Goal: Information Seeking & Learning: Learn about a topic

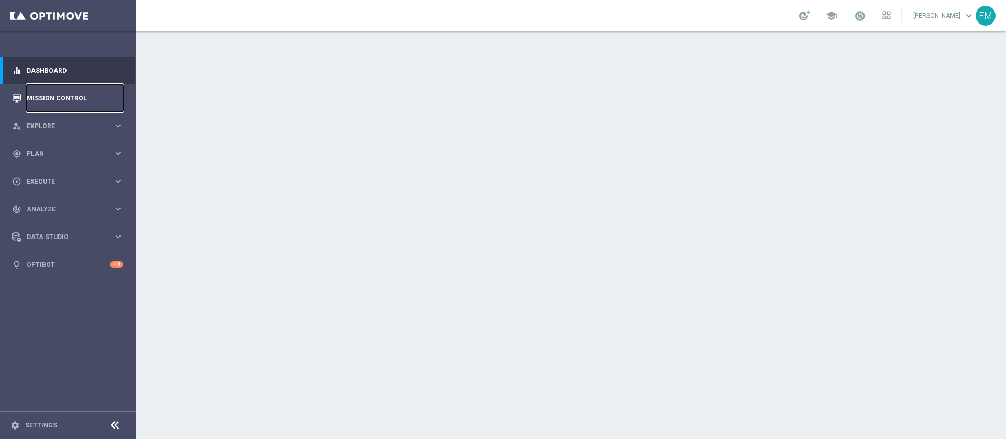
click at [64, 92] on link "Mission Control" at bounding box center [75, 98] width 96 height 28
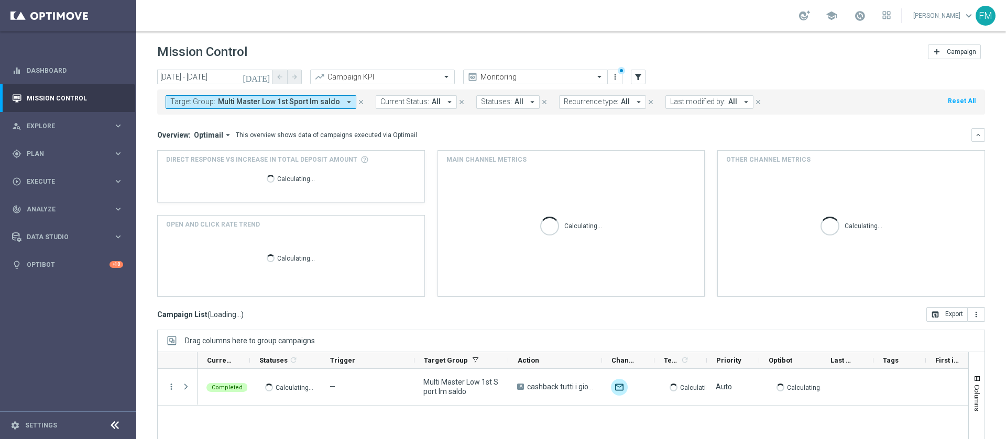
click at [267, 76] on icon "[DATE]" at bounding box center [257, 76] width 28 height 9
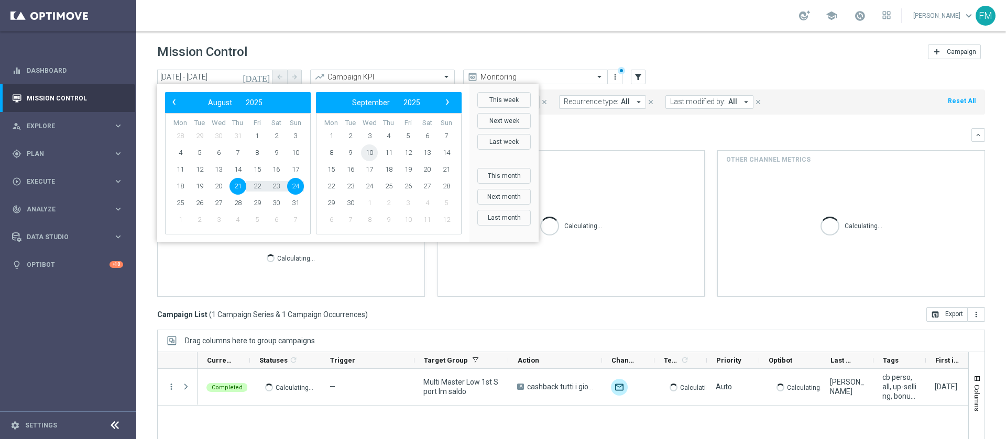
click at [371, 154] on span "10" at bounding box center [369, 153] width 17 height 17
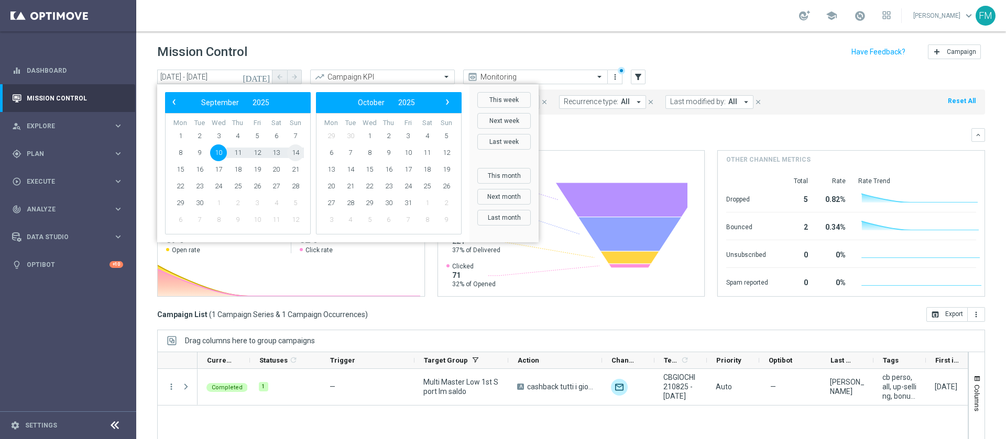
click at [296, 152] on span "14" at bounding box center [295, 153] width 17 height 17
type input "[DATE] - [DATE]"
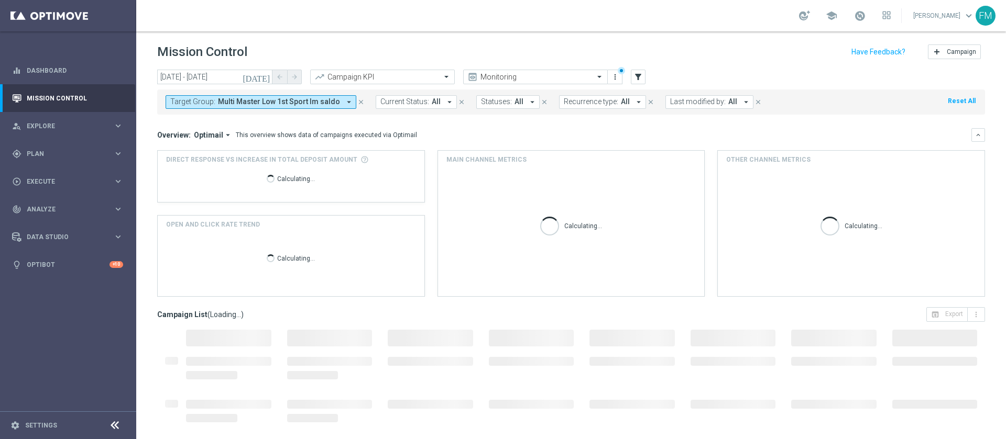
click at [337, 105] on button "Target Group: Multi Master Low 1st Sport [PERSON_NAME] arrow_drop_down" at bounding box center [261, 102] width 191 height 14
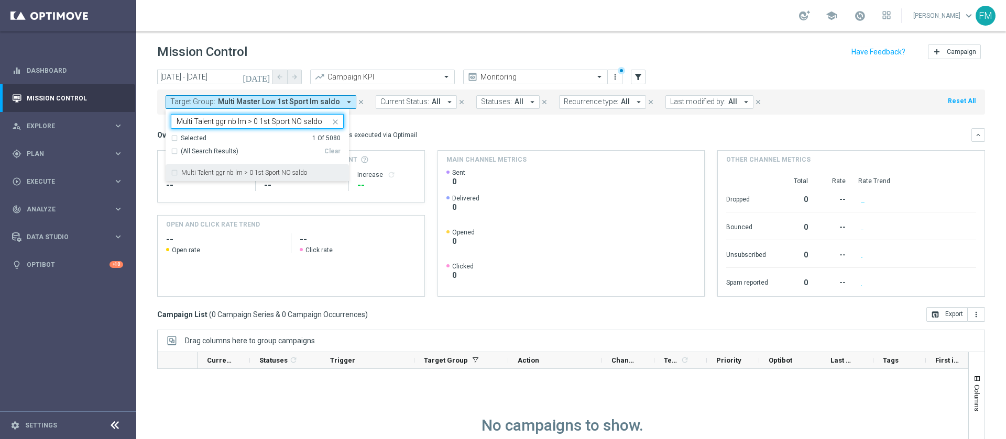
click at [216, 172] on label "Multi Talent ggr nb lm > 0 1st Sport NO saldo" at bounding box center [244, 173] width 126 height 6
type input "Multi Talent ggr nb lm > 0 1st Sport NO saldo"
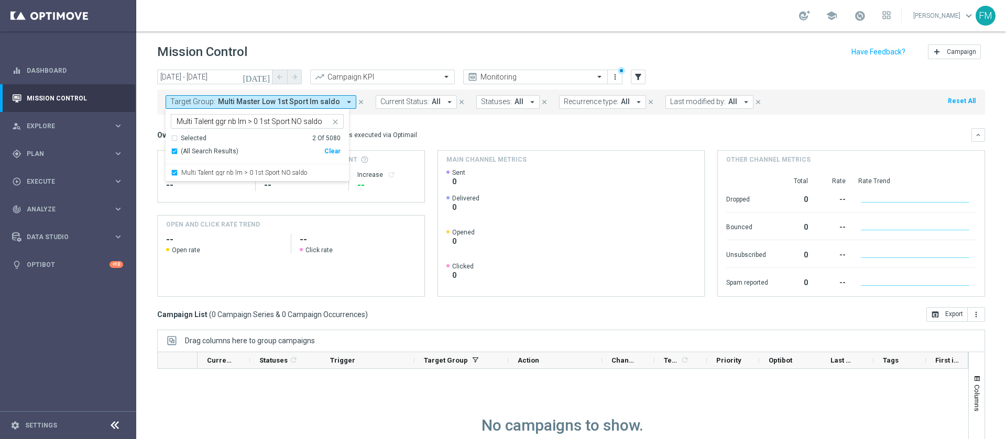
click at [541, 36] on header "Mission Control add Campaign" at bounding box center [570, 50] width 869 height 38
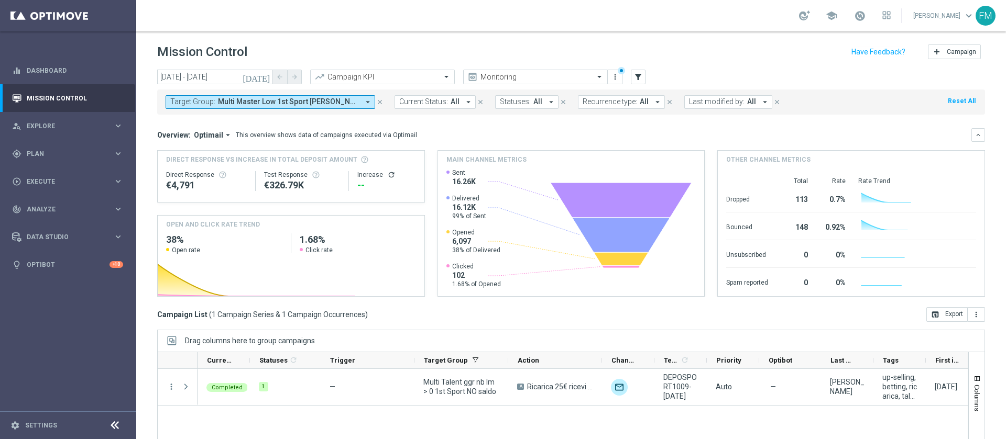
scroll to position [84, 0]
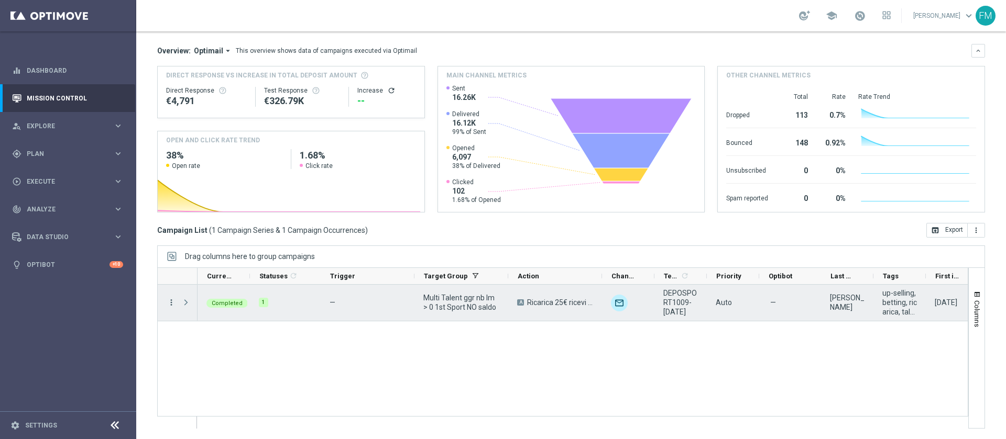
click at [172, 305] on icon "more_vert" at bounding box center [171, 302] width 9 height 9
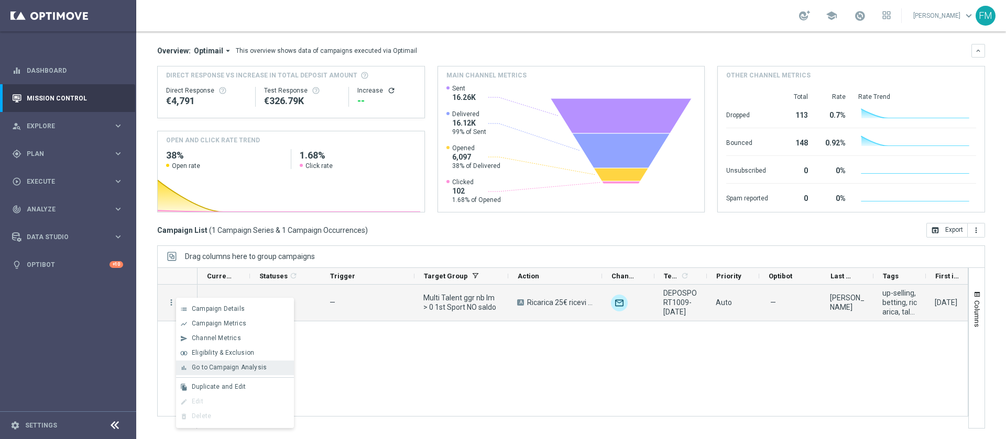
click at [208, 362] on div "bar_chart Go to Campaign Analysis" at bounding box center [235, 368] width 118 height 15
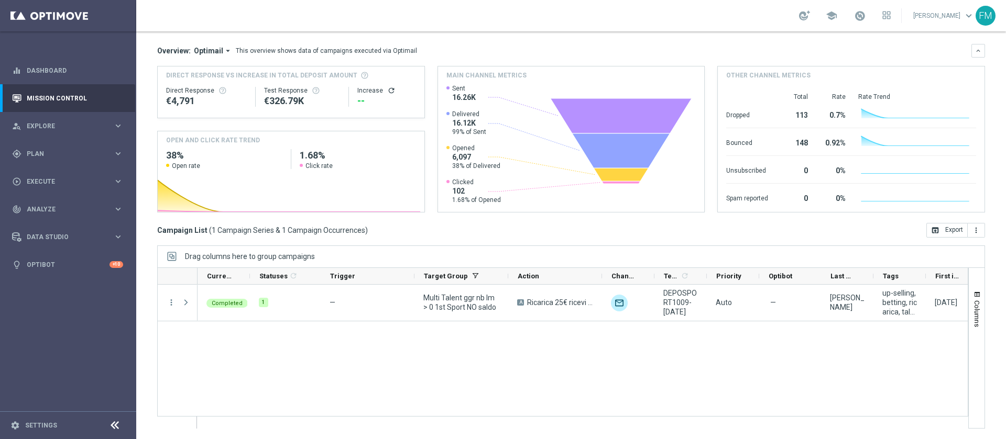
scroll to position [0, 0]
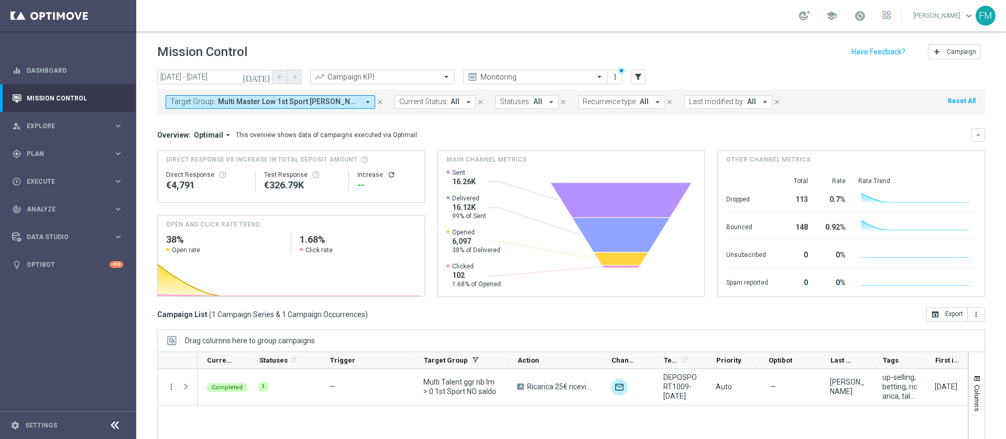
click at [263, 76] on icon "[DATE]" at bounding box center [257, 76] width 28 height 9
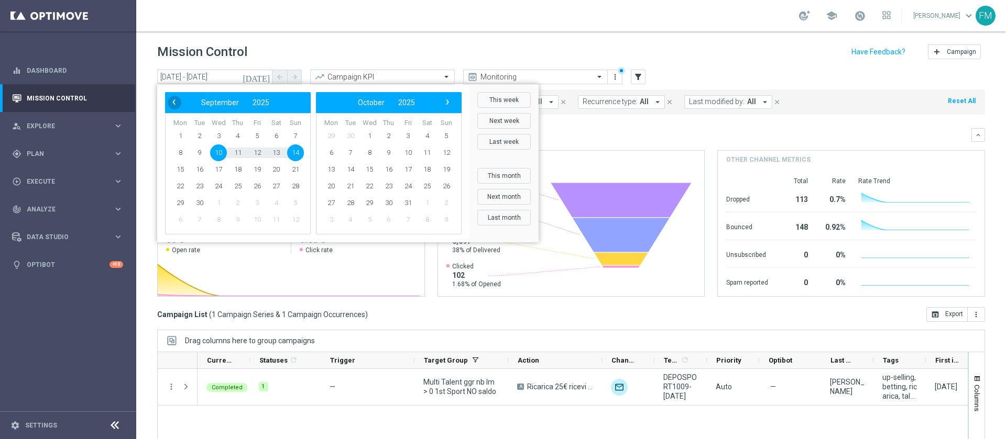
click at [172, 107] on span "‹" at bounding box center [174, 102] width 14 height 14
click at [212, 202] on span "27" at bounding box center [218, 203] width 17 height 17
click at [328, 138] on span "1" at bounding box center [331, 136] width 17 height 17
type input "[DATE] - [DATE]"
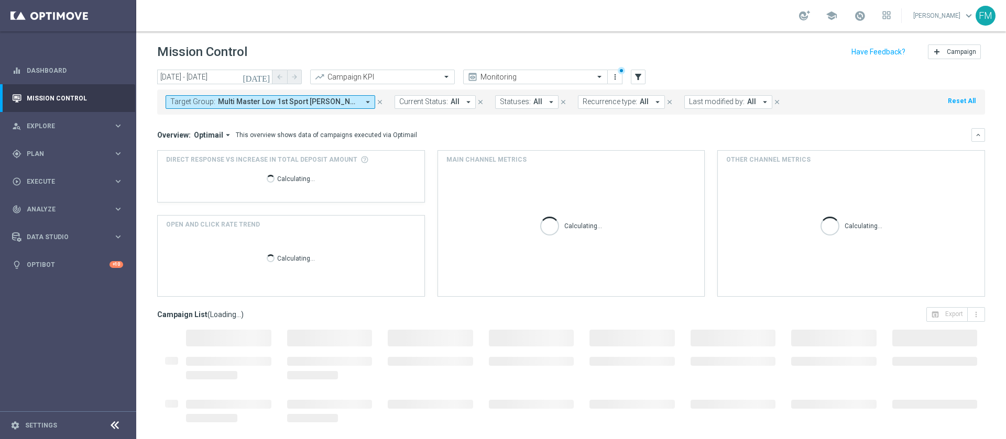
click at [304, 102] on span "Multi Master Low 1st Sport [PERSON_NAME], Multi Talent ggr nb lm > 0 1st Sport …" at bounding box center [288, 101] width 141 height 9
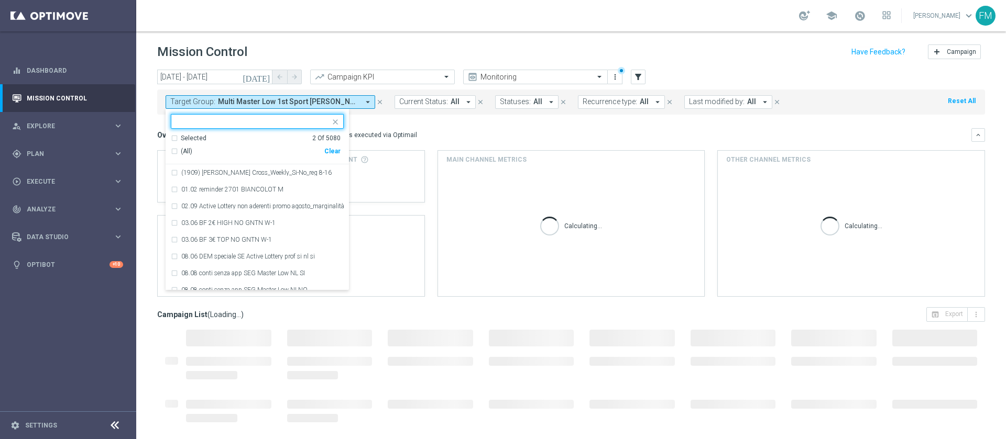
click at [171, 139] on div "Selected 2 Of 5080" at bounding box center [256, 138] width 170 height 9
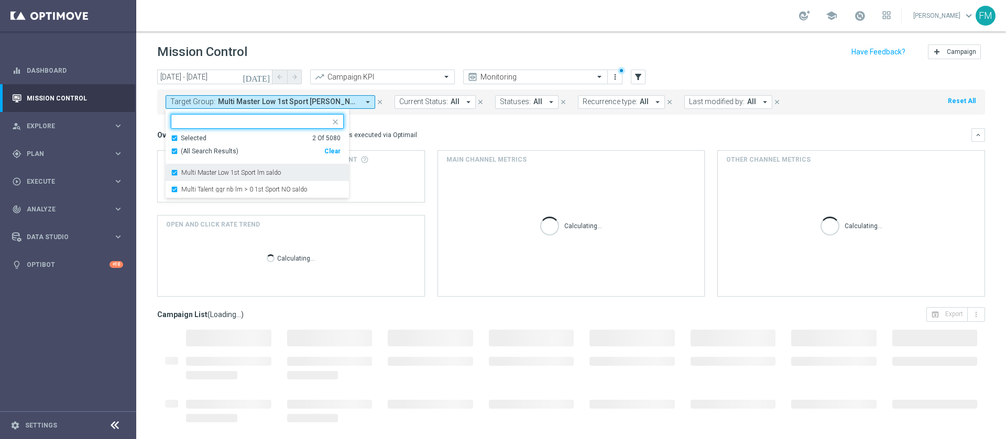
click at [177, 174] on div "Multi Master Low 1st Sport lm saldo" at bounding box center [257, 172] width 173 height 17
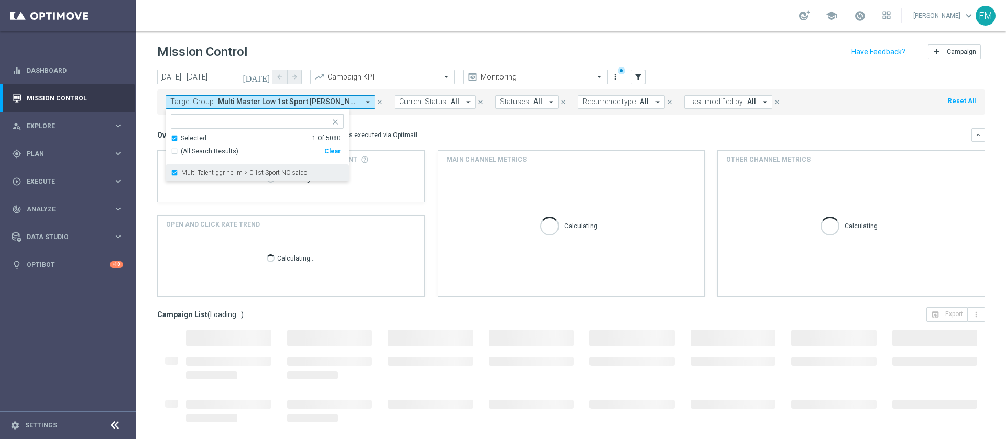
click at [172, 173] on div "Multi Talent ggr nb lm > 0 1st Sport NO saldo" at bounding box center [257, 172] width 173 height 17
click at [372, 28] on div "school [PERSON_NAME] keyboard_arrow_down FM" at bounding box center [570, 15] width 869 height 31
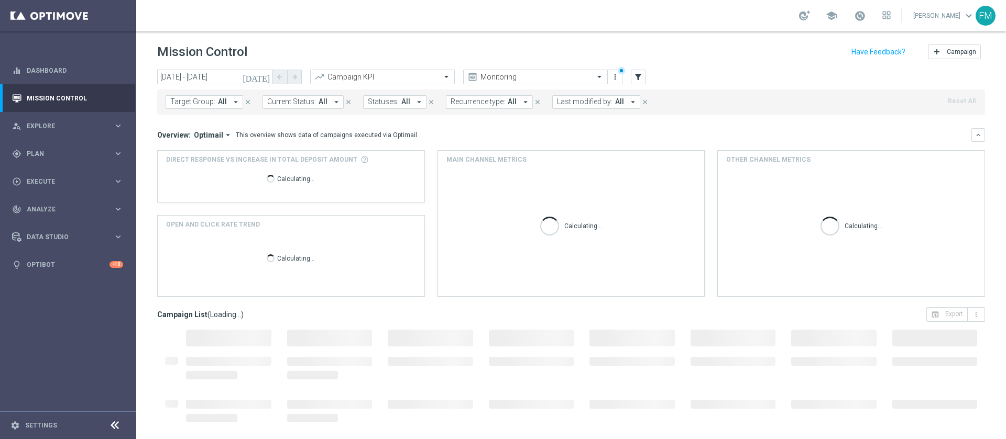
click at [225, 104] on span "All" at bounding box center [222, 101] width 9 height 9
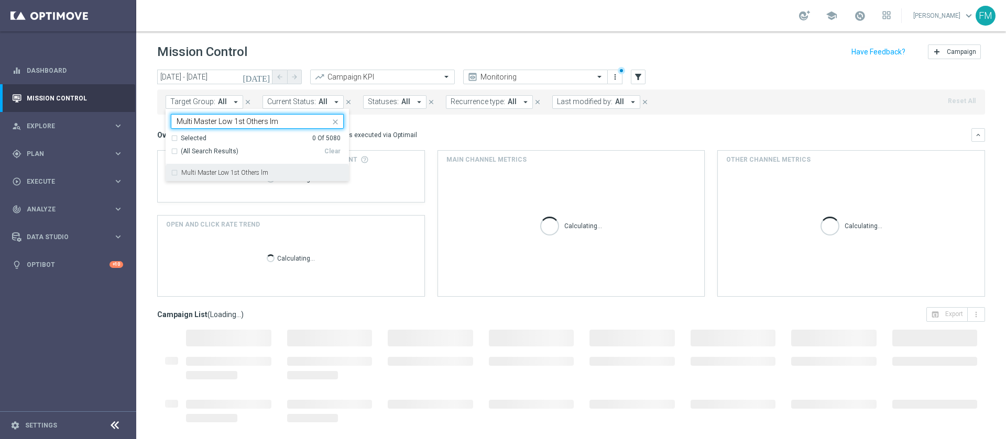
click at [233, 178] on div "Multi Master Low 1st Others lm" at bounding box center [257, 172] width 173 height 17
type input "Multi Master Low 1st Others lm"
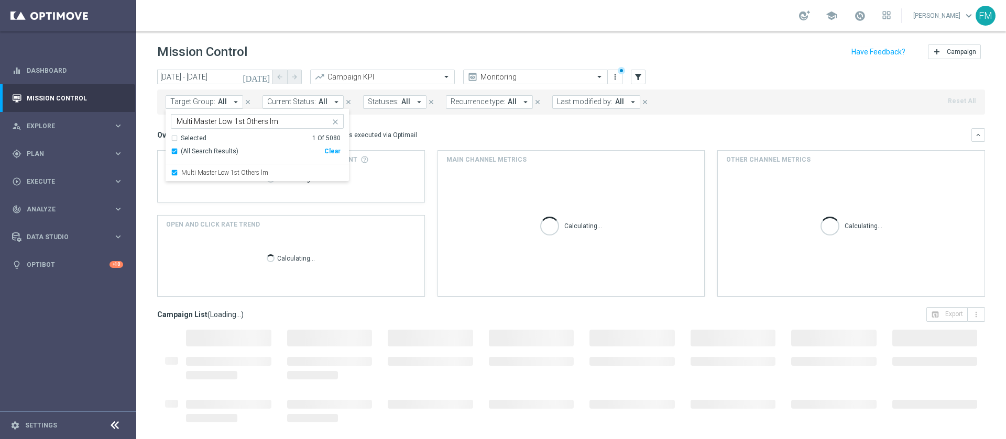
click at [411, 30] on div "school [PERSON_NAME] keyboard_arrow_down FM" at bounding box center [570, 15] width 869 height 31
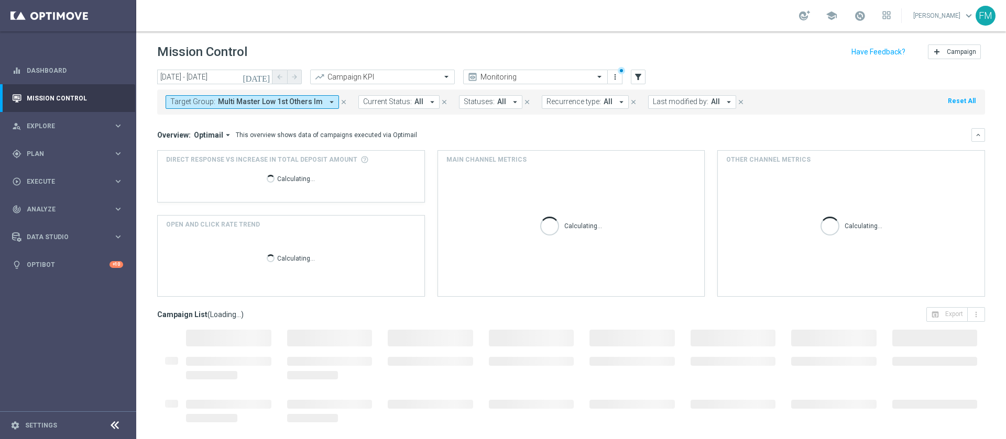
scroll to position [84, 0]
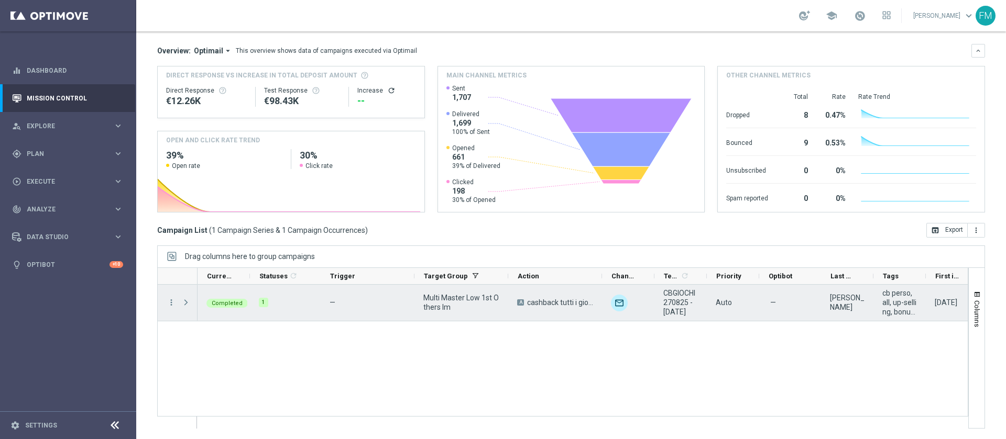
click at [174, 297] on div "more_vert" at bounding box center [167, 303] width 19 height 36
click at [173, 299] on icon "more_vert" at bounding box center [171, 302] width 9 height 9
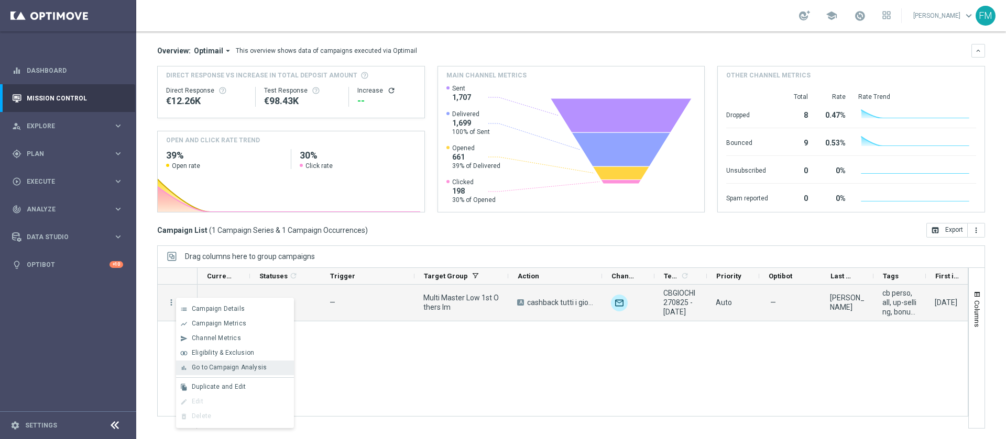
click at [224, 373] on div "bar_chart Go to Campaign Analysis" at bounding box center [235, 368] width 118 height 15
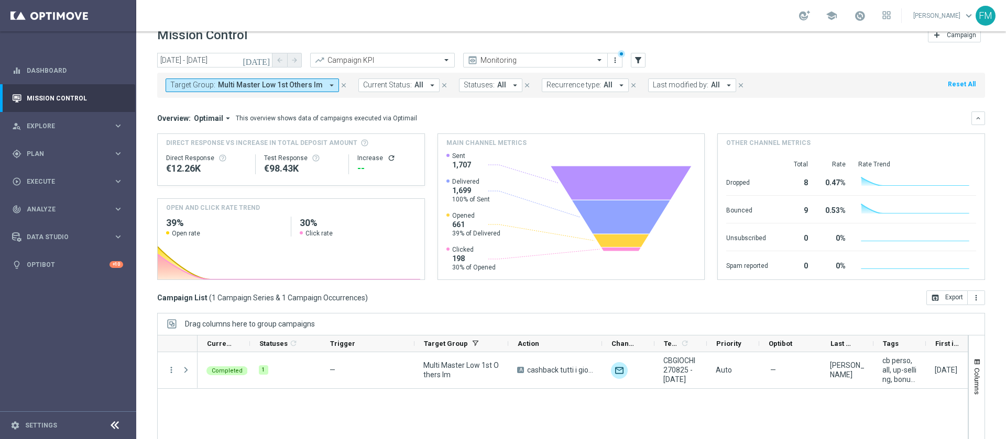
scroll to position [0, 0]
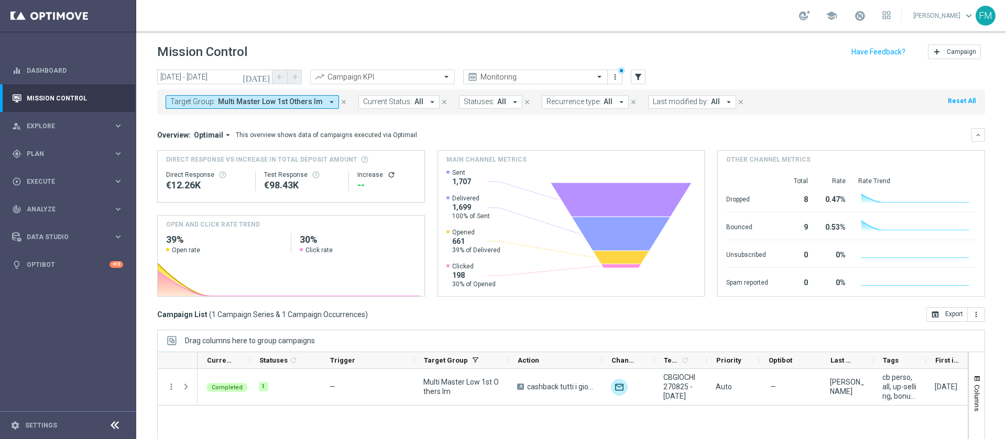
click at [340, 104] on icon "close" at bounding box center [343, 101] width 7 height 7
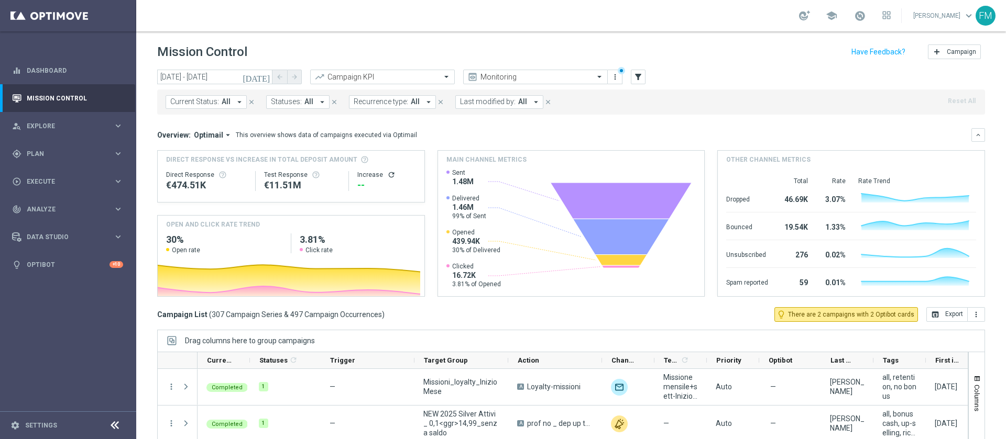
click at [267, 80] on icon "[DATE]" at bounding box center [257, 76] width 28 height 9
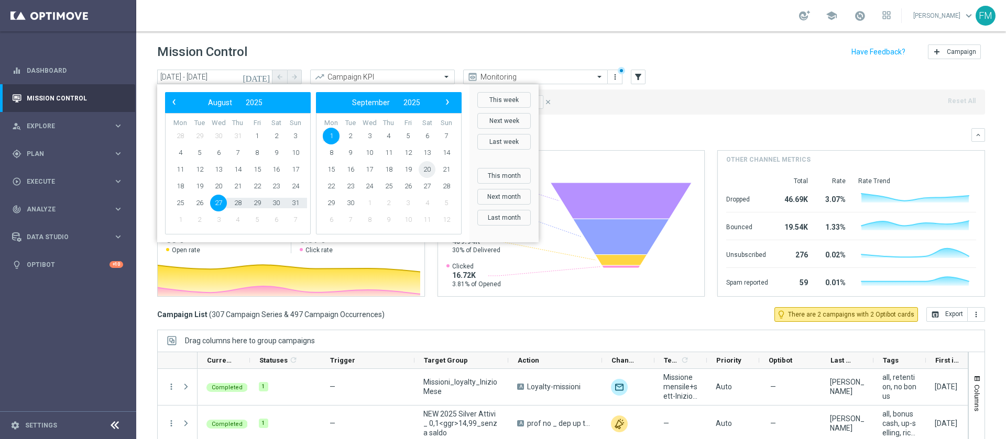
click at [421, 168] on span "20" at bounding box center [426, 169] width 17 height 17
click at [258, 187] on span "26" at bounding box center [257, 186] width 17 height 17
type input "[DATE] - [DATE]"
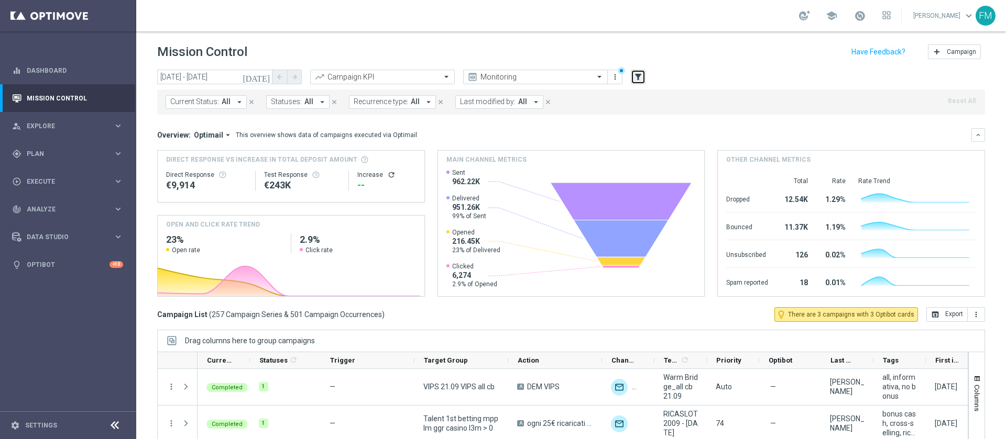
click at [643, 76] on button "filter_alt" at bounding box center [638, 77] width 15 height 15
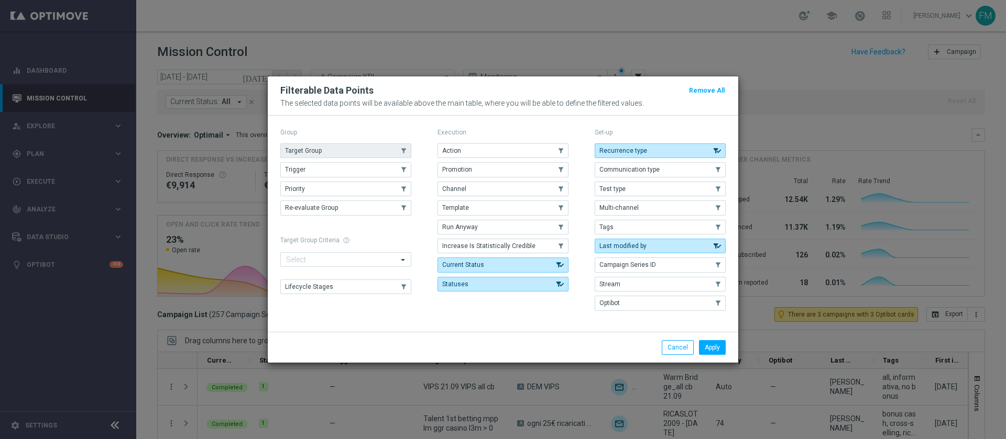
click at [340, 144] on button "Target Group" at bounding box center [345, 151] width 131 height 15
click at [717, 344] on button "Apply" at bounding box center [712, 347] width 27 height 15
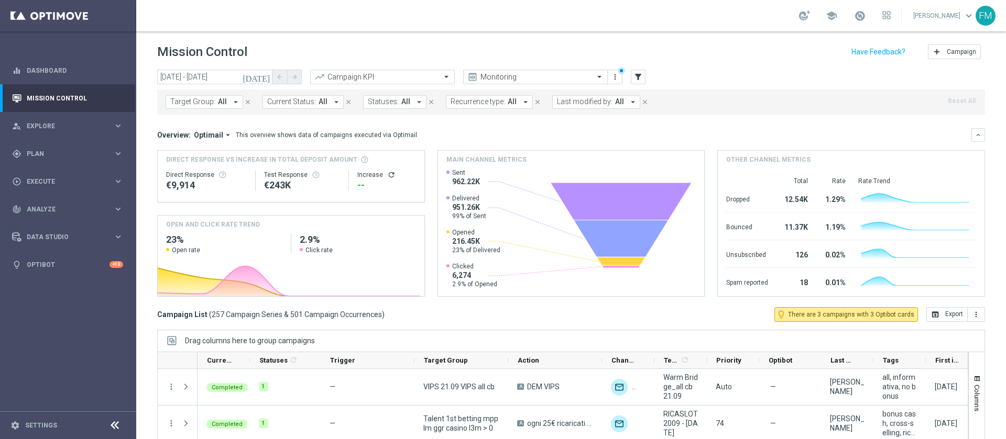
click at [224, 105] on span "All" at bounding box center [222, 101] width 9 height 9
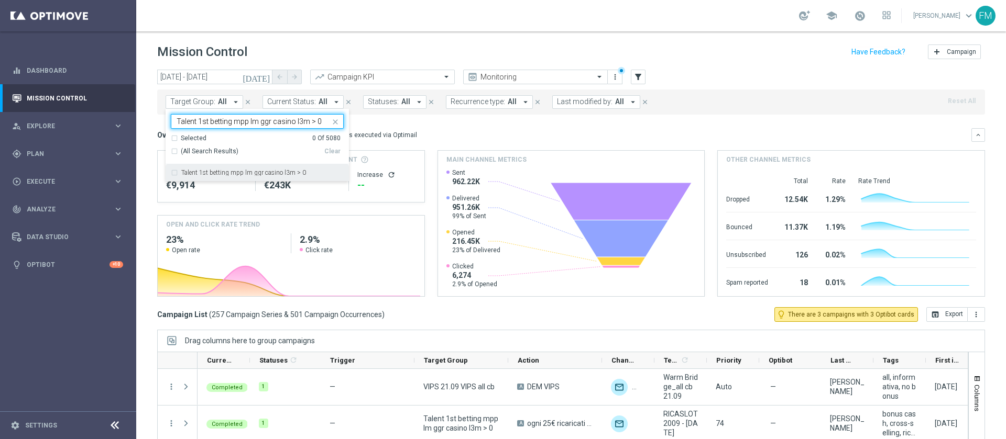
click at [263, 168] on div "Talent 1st betting mpp lm ggr casino l3m > 0" at bounding box center [257, 172] width 173 height 17
type input "Talent 1st betting mpp lm ggr casino l3m > 0"
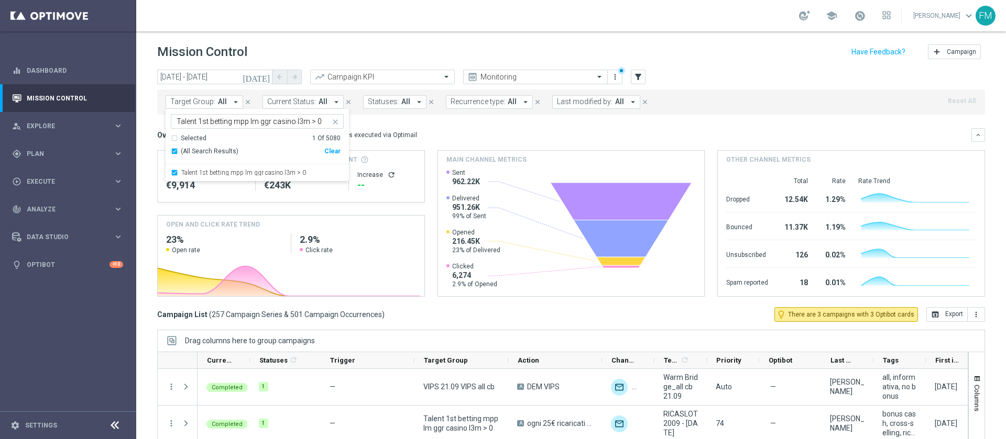
click at [754, 50] on div "Mission Control add Campaign" at bounding box center [571, 52] width 828 height 20
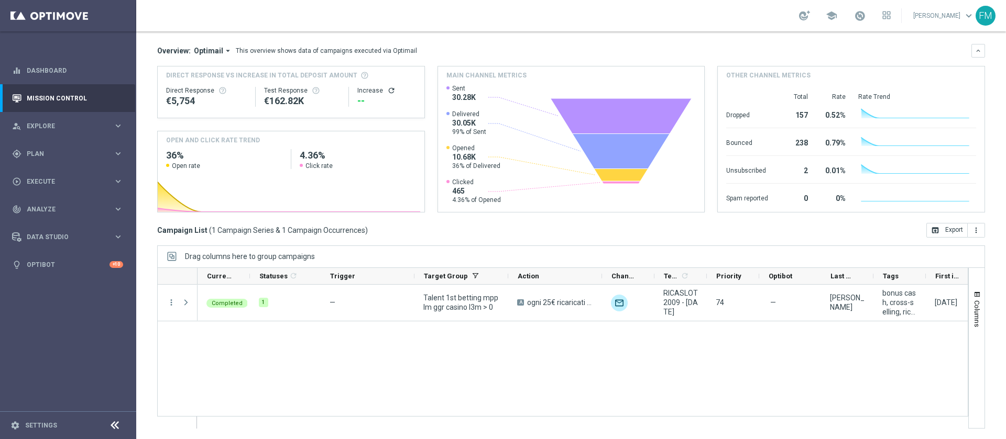
click at [670, 417] on div at bounding box center [562, 348] width 811 height 161
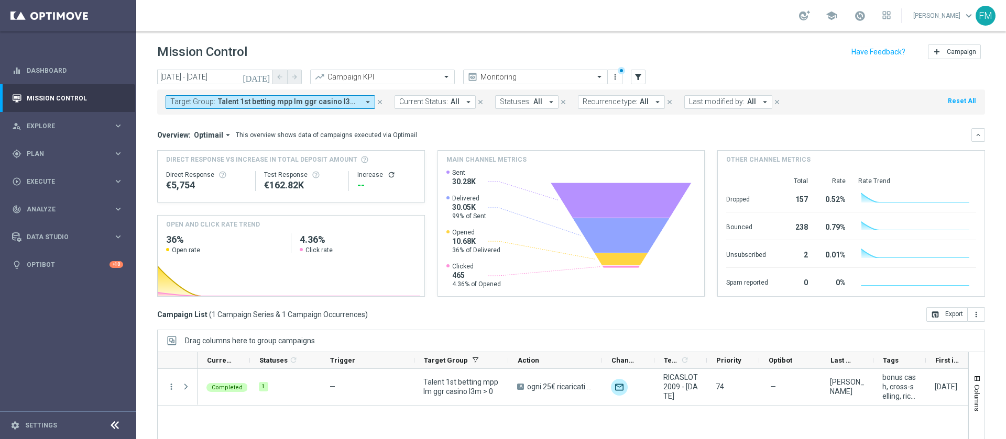
click at [366, 103] on icon "arrow_drop_down" at bounding box center [367, 101] width 9 height 9
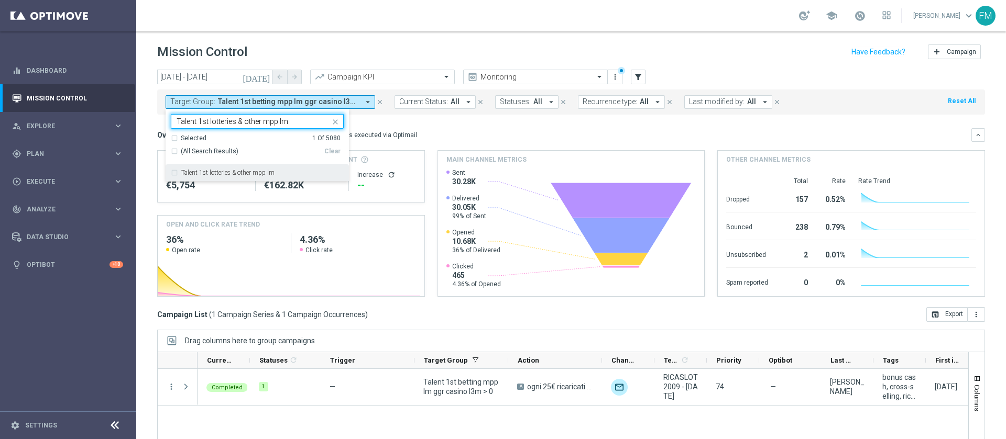
click at [285, 175] on div "Talent 1st lotteries & other mpp lm" at bounding box center [262, 173] width 162 height 6
type input "Talent 1st lotteries & other mpp lm"
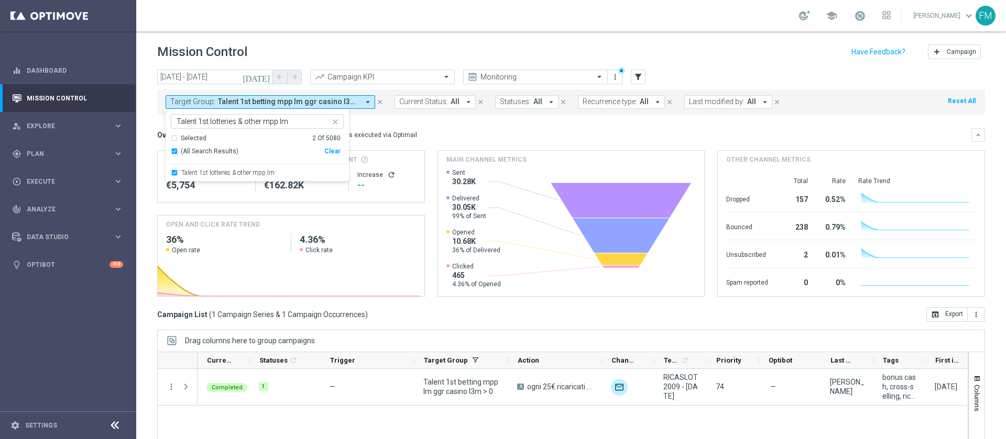
click at [412, 32] on header "Mission Control add Campaign" at bounding box center [570, 50] width 869 height 38
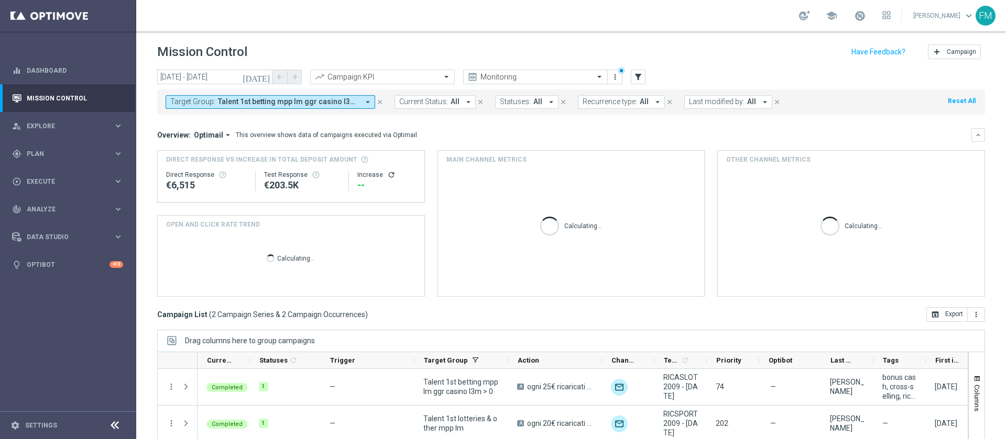
scroll to position [84, 0]
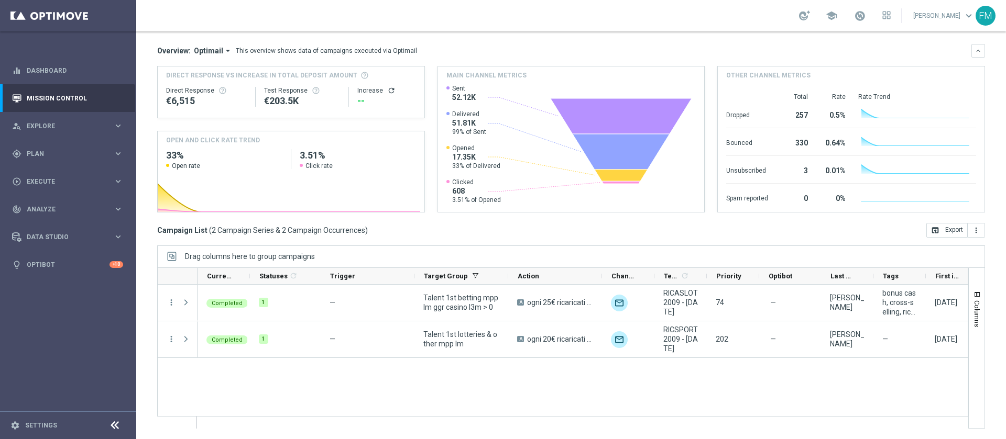
drag, startPoint x: 621, startPoint y: 414, endPoint x: 742, endPoint y: 413, distance: 120.5
click at [742, 413] on div "Completed 1 — Talent 1st betting mpp lm ggr casino l3m > 0 A ogni 25€ ricaricat…" at bounding box center [582, 357] width 770 height 144
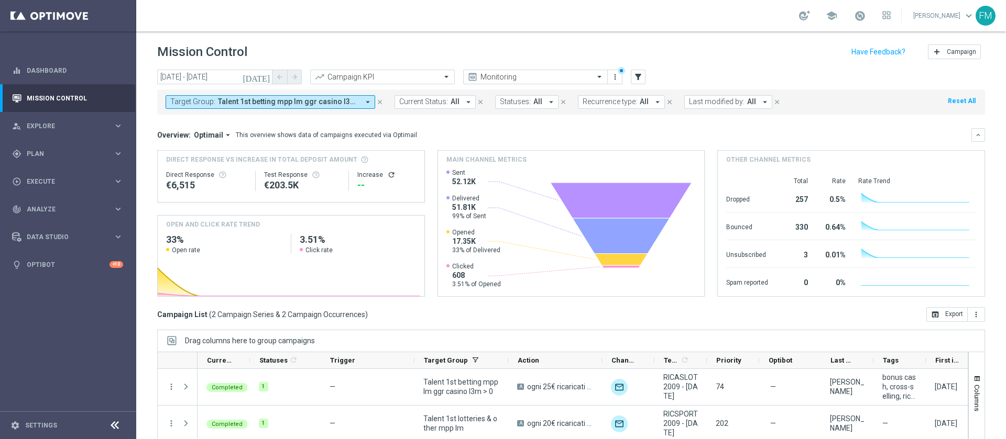
click at [366, 99] on icon "arrow_drop_down" at bounding box center [367, 101] width 9 height 9
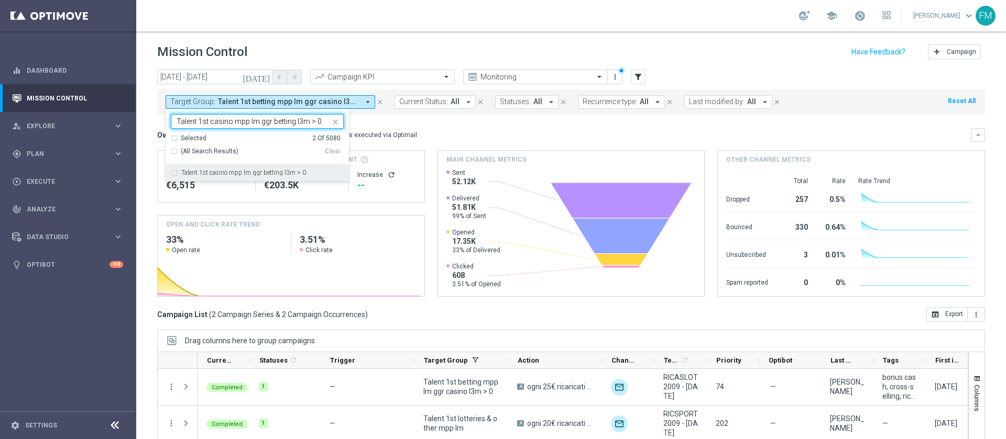
click at [264, 166] on div "Talent 1st casino mpp lm ggr betting l3m > 0" at bounding box center [257, 172] width 173 height 17
type input "Talent 1st casino mpp lm ggr betting l3m > 0"
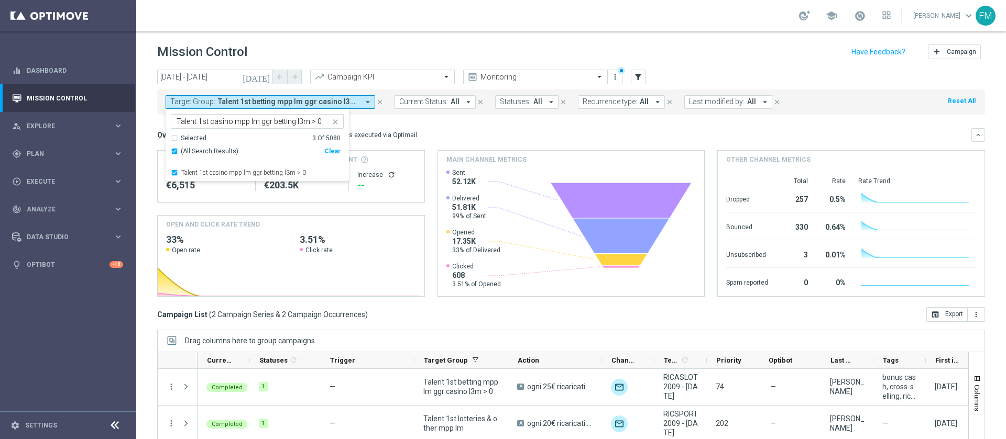
click at [416, 19] on div "school [PERSON_NAME] keyboard_arrow_down FM" at bounding box center [570, 15] width 869 height 31
click at [279, 99] on span "Talent 1st betting mpp lm ggr casino l3m > 0, Talent 1st casino mpp lm ggr bett…" at bounding box center [288, 101] width 141 height 9
type input "Talent 1st casino mpp lm ggr betting l3m > 0"
click at [350, 46] on div "Mission Control add Campaign" at bounding box center [571, 52] width 828 height 20
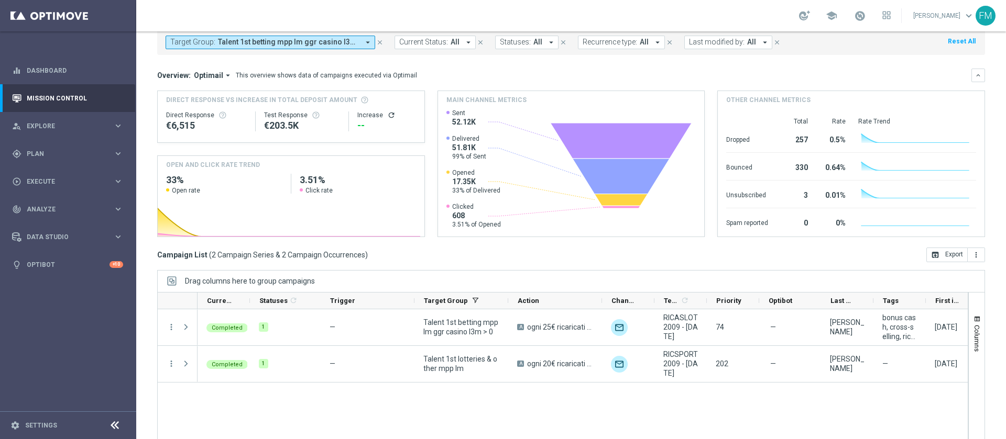
scroll to position [22, 0]
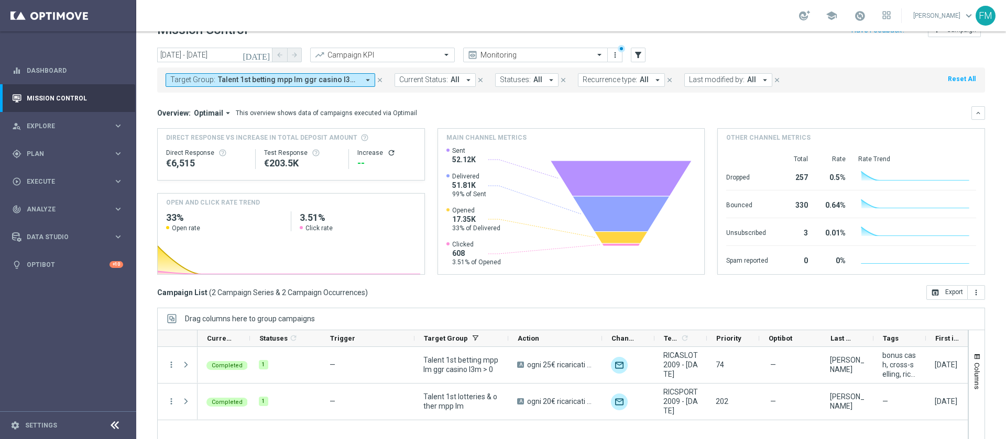
click at [319, 80] on span "Talent 1st betting mpp lm ggr casino l3m > 0, Talent 1st casino mpp lm ggr bett…" at bounding box center [288, 79] width 141 height 9
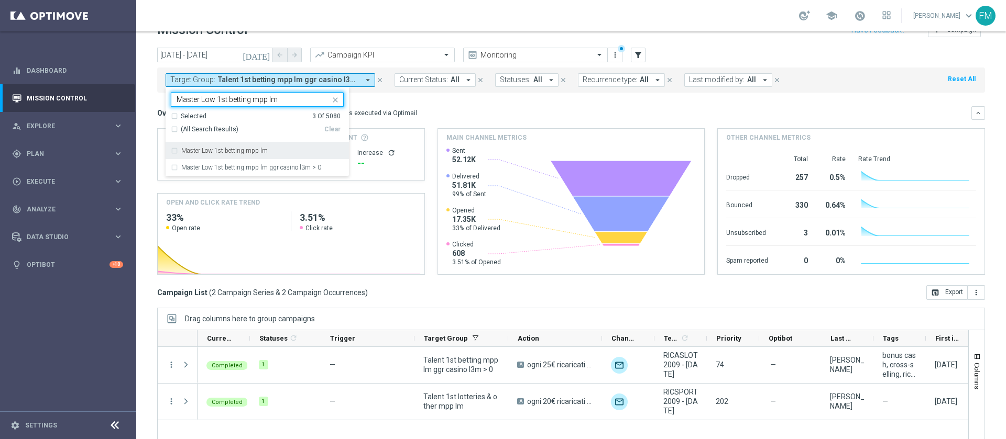
click at [288, 153] on div "Master Low 1st betting mpp lm" at bounding box center [262, 151] width 162 height 6
type input "Master Low 1st betting mpp lm"
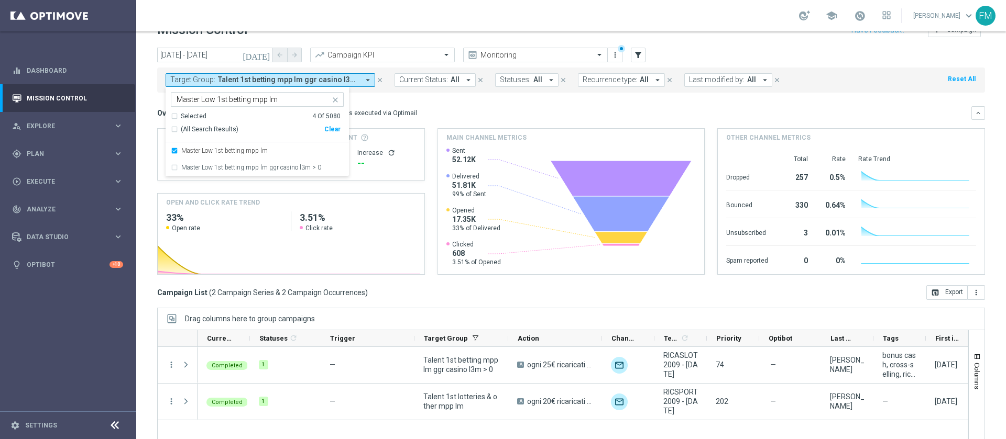
click at [560, 45] on header "Mission Control add Campaign" at bounding box center [570, 28] width 869 height 38
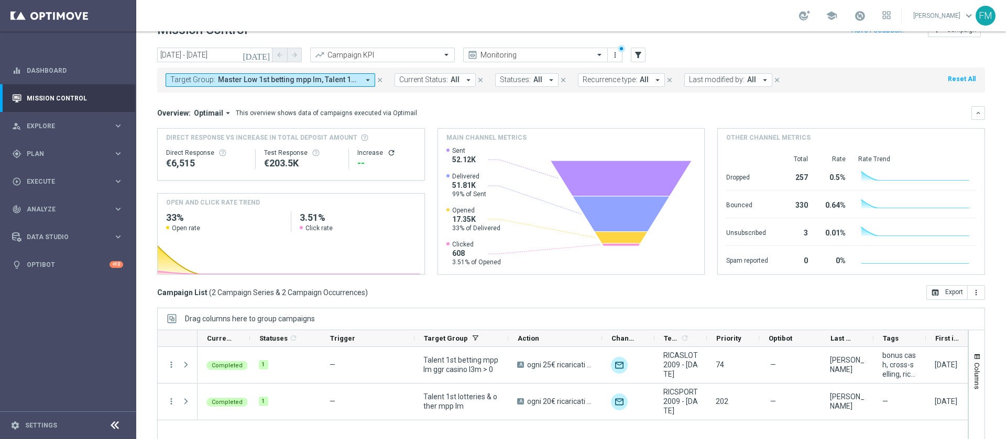
click at [557, 39] on div "Mission Control add Campaign" at bounding box center [571, 30] width 828 height 20
click at [277, 85] on button "Target Group: Master Low 1st betting mpp lm, Talent 1st betting mpp lm ggr casi…" at bounding box center [271, 80] width 210 height 14
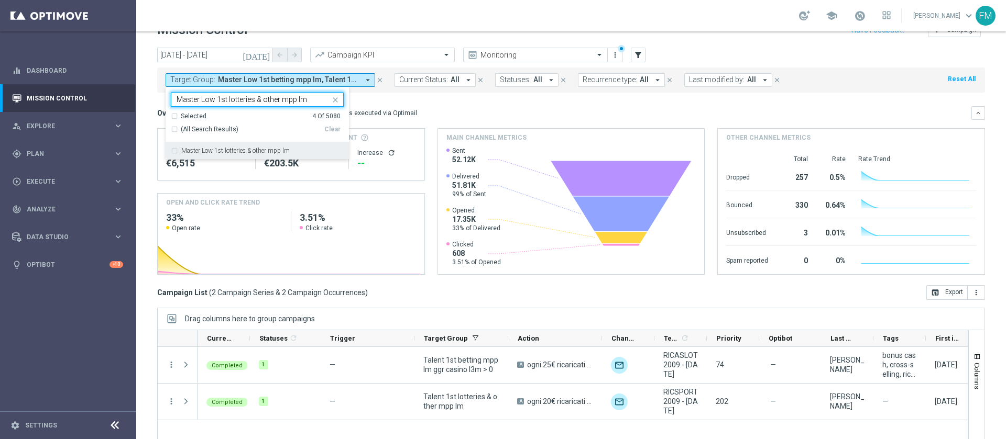
click at [267, 149] on label "Master Low 1st lotteries & other mpp lm" at bounding box center [235, 151] width 108 height 6
type input "Master Low 1st lotteries & other mpp lm"
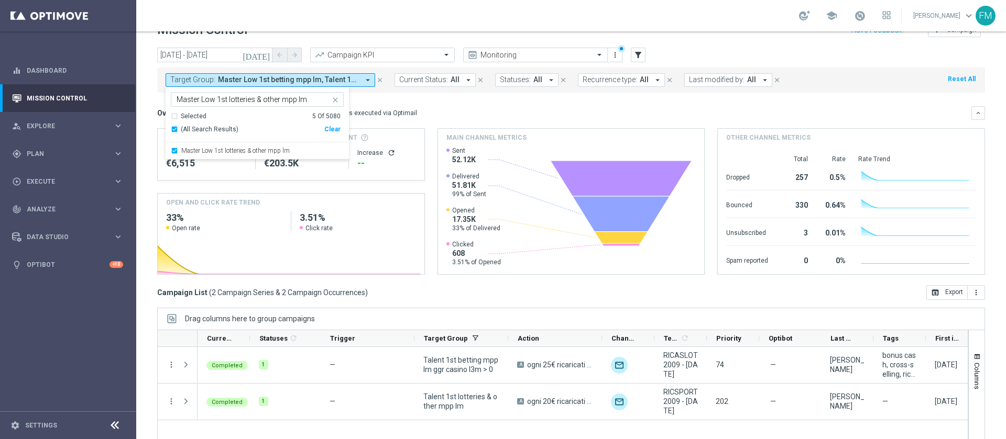
click at [414, 43] on header "Mission Control add Campaign" at bounding box center [570, 28] width 869 height 38
click at [258, 76] on span "Master Low 1st betting mpp lm, Master Low 1st lotteries & other mpp lm, Talent …" at bounding box center [288, 79] width 141 height 9
type input "Master Low 1st lotteries & other mpp lm"
click at [378, 19] on div "school [PERSON_NAME] keyboard_arrow_down FM" at bounding box center [570, 15] width 869 height 31
click at [314, 81] on span "Master Low 1st betting mpp lm, Master Low 1st lotteries & other mpp lm, Talent …" at bounding box center [288, 79] width 141 height 9
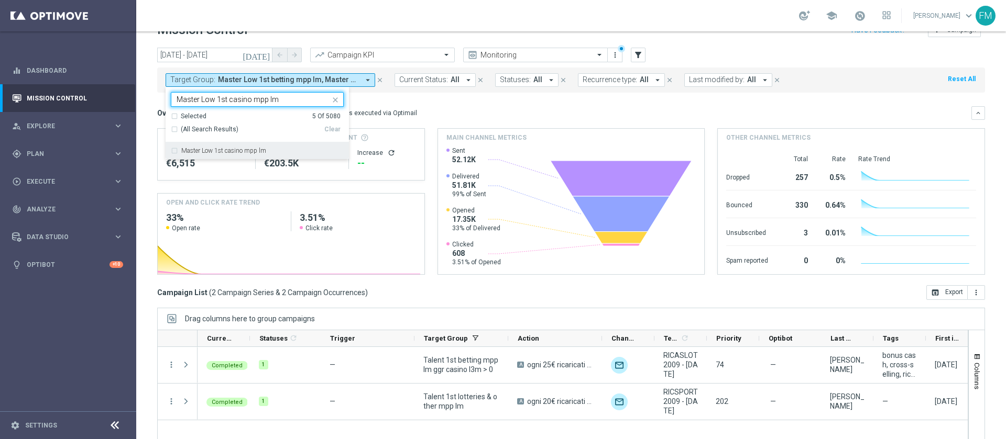
click at [289, 144] on div "Master Low 1st casino mpp lm" at bounding box center [257, 150] width 173 height 17
type input "Master Low 1st casino mpp lm"
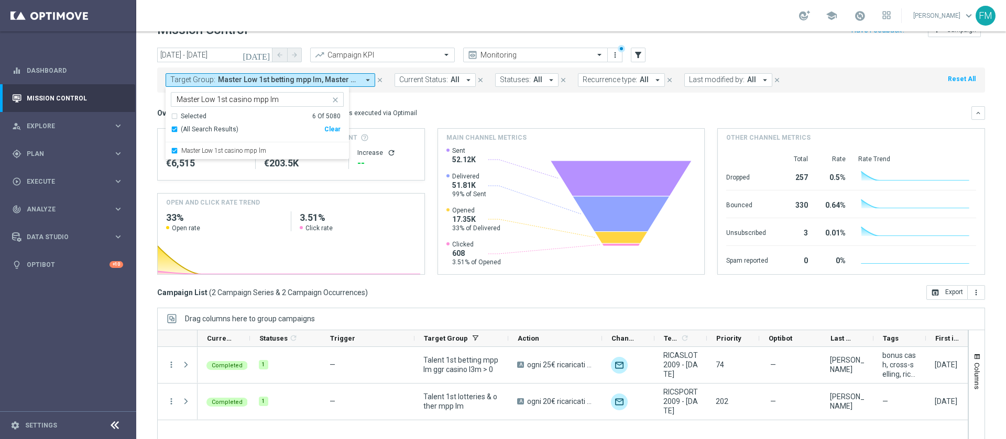
click at [398, 28] on div "school [PERSON_NAME] keyboard_arrow_down FM" at bounding box center [570, 15] width 869 height 31
click at [378, 81] on icon "close" at bounding box center [379, 79] width 7 height 7
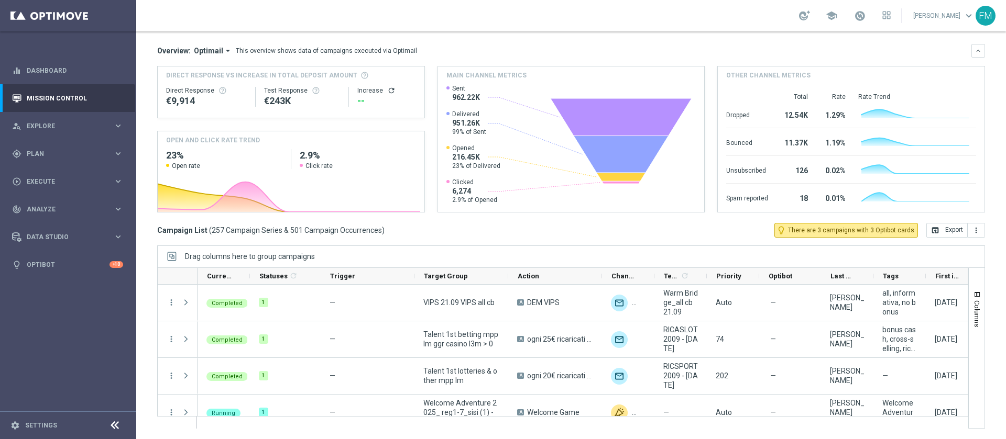
scroll to position [24, 0]
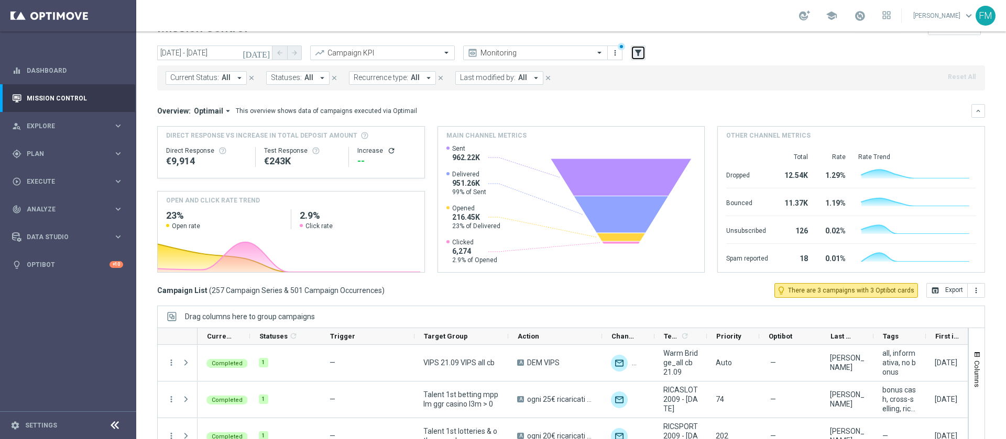
click at [638, 49] on icon "filter_alt" at bounding box center [637, 52] width 9 height 9
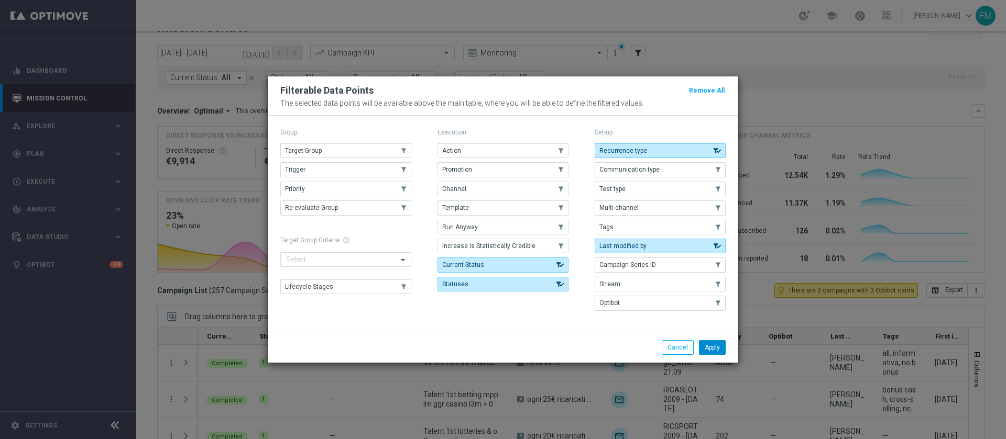
click at [709, 350] on button "Apply" at bounding box center [712, 347] width 27 height 15
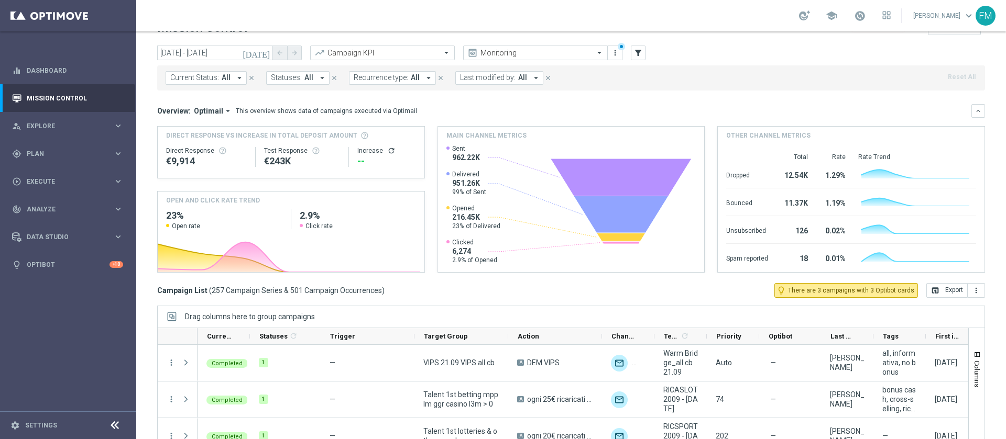
click at [509, 81] on span "Last modified by:" at bounding box center [488, 77] width 56 height 9
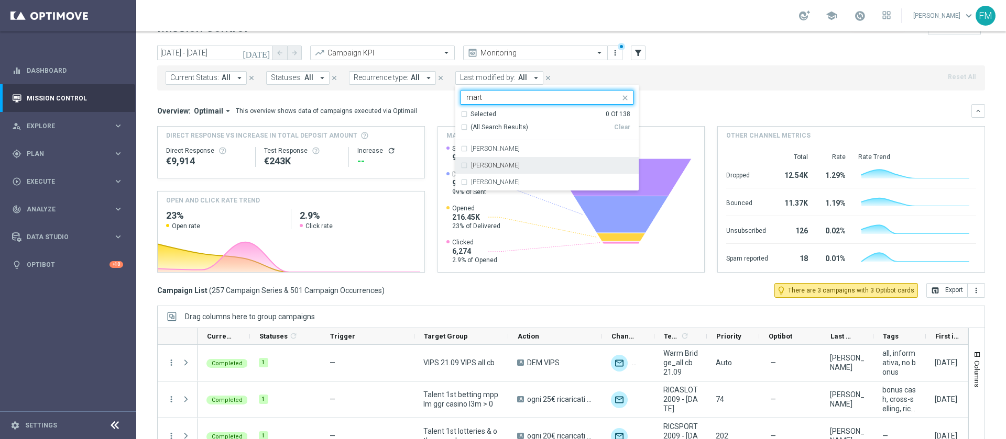
click at [511, 170] on div "[PERSON_NAME]" at bounding box center [546, 165] width 173 height 17
type input "mart"
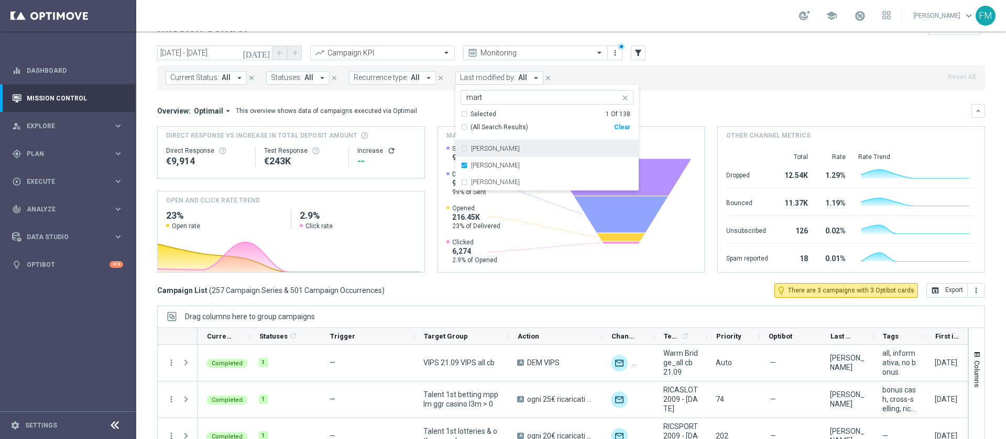
click at [713, 28] on div "school [PERSON_NAME] keyboard_arrow_down FM" at bounding box center [570, 15] width 869 height 31
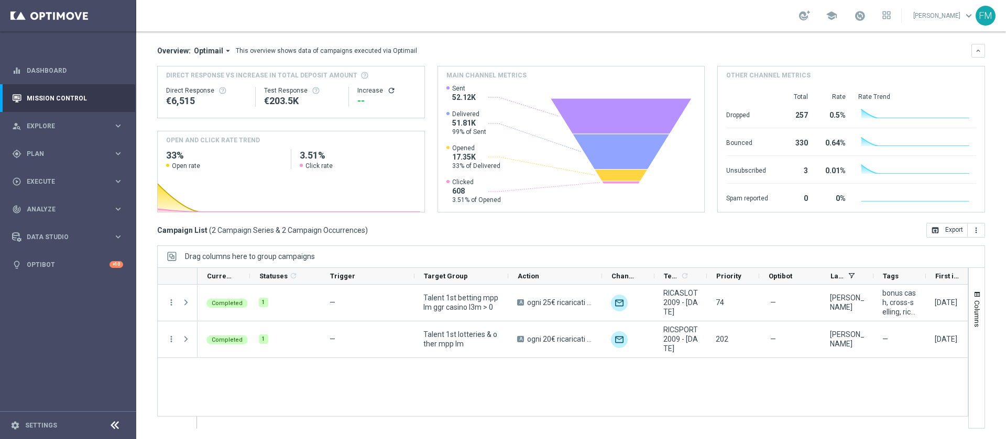
scroll to position [0, 0]
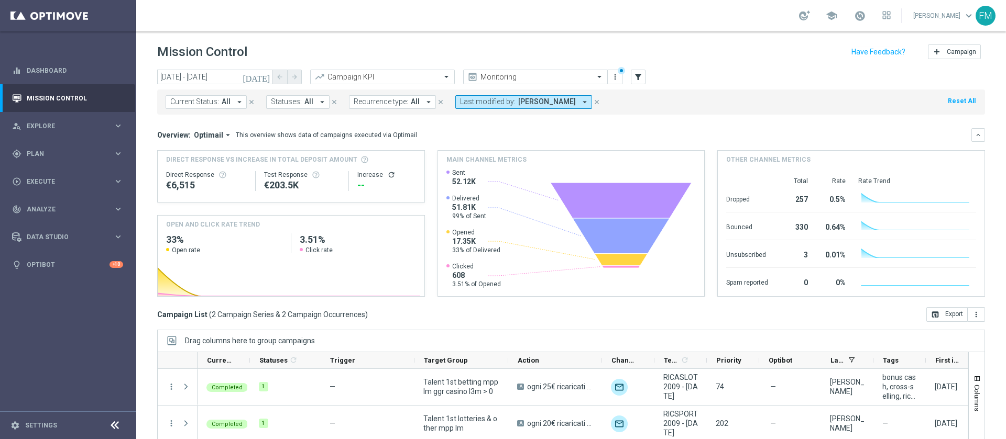
click at [593, 103] on icon "close" at bounding box center [596, 101] width 7 height 7
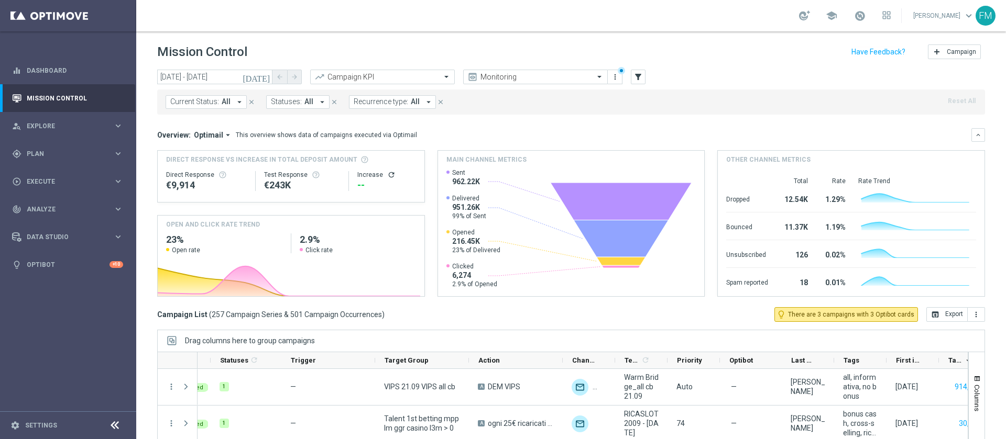
click at [645, 77] on div "[DATE] [DATE] - [DATE] arrow_back arrow_forward Campaign KPI trending_up Monito…" at bounding box center [571, 78] width 828 height 16
click at [643, 76] on button "filter_alt" at bounding box center [638, 77] width 15 height 15
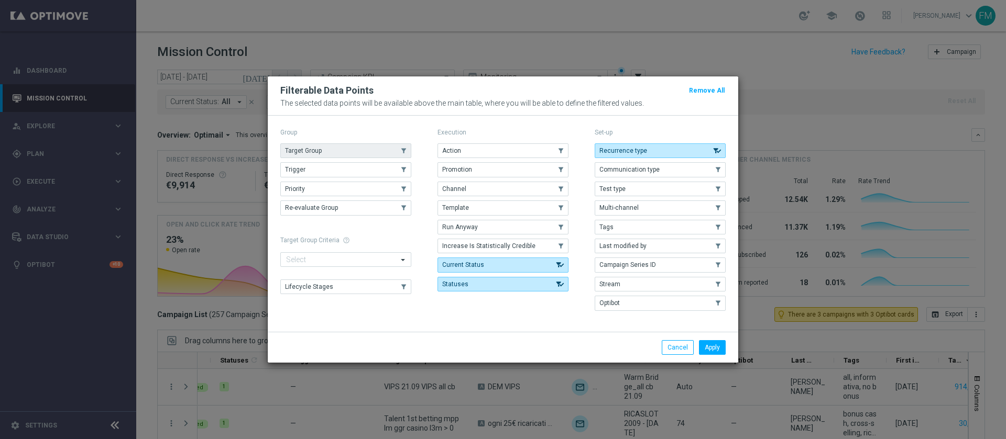
click at [396, 144] on button "Target Group" at bounding box center [345, 151] width 131 height 15
click at [719, 341] on button "Apply" at bounding box center [712, 347] width 27 height 15
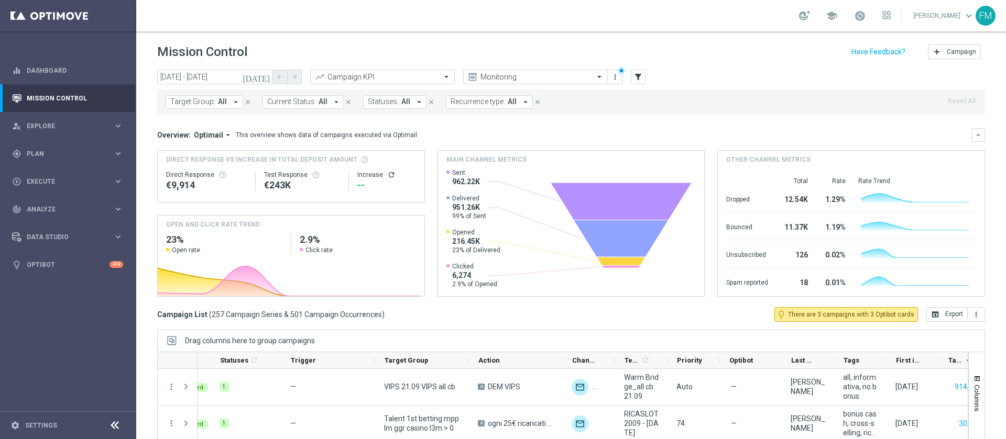
click at [237, 105] on icon "arrow_drop_down" at bounding box center [235, 101] width 9 height 9
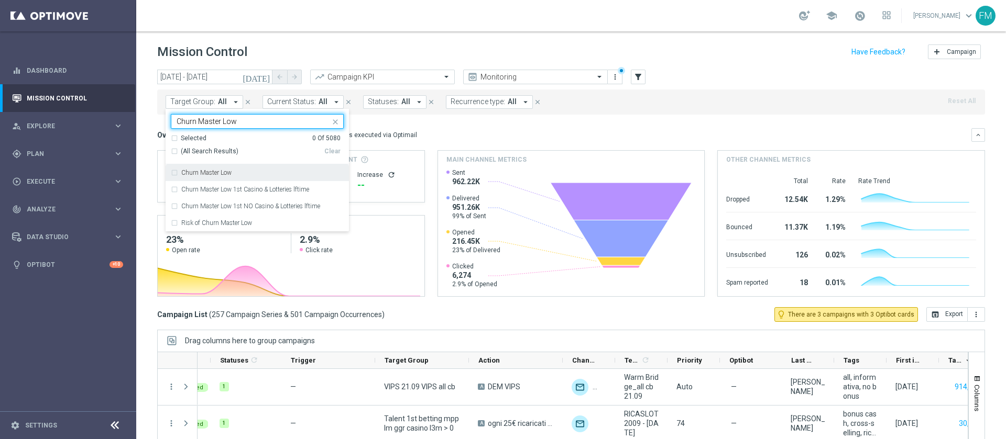
click at [254, 171] on div "Churn Master Low" at bounding box center [262, 173] width 162 height 6
type input "Churn Master Low"
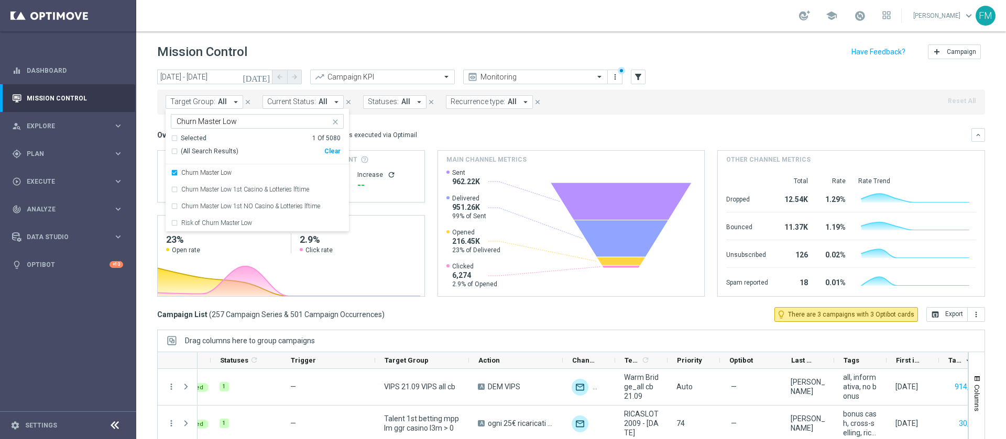
click at [392, 59] on div "Mission Control add Campaign" at bounding box center [571, 52] width 828 height 20
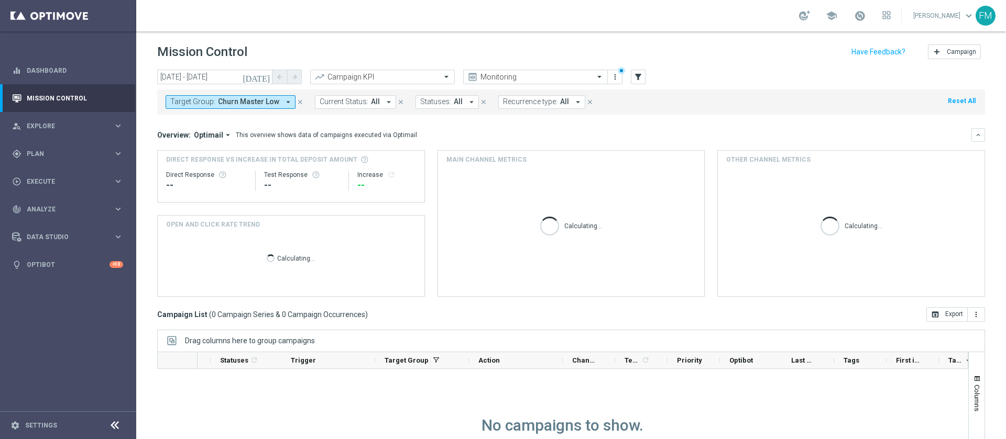
click at [262, 76] on icon "[DATE]" at bounding box center [257, 76] width 28 height 9
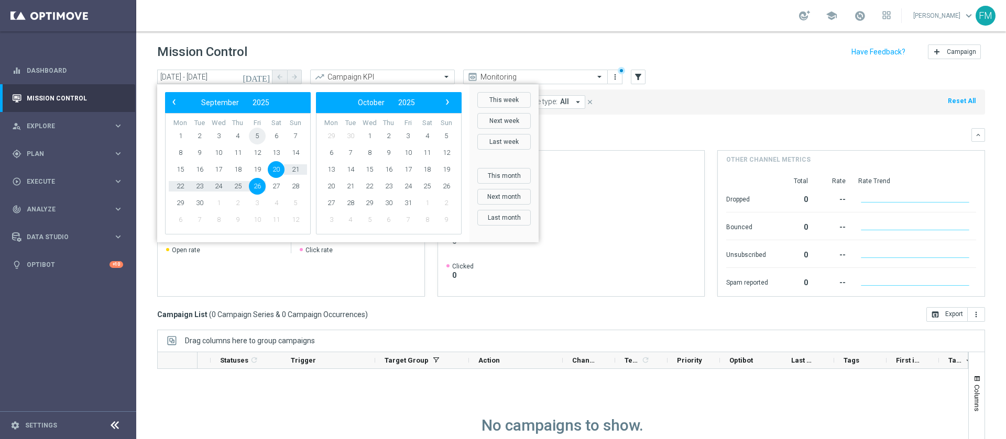
click at [254, 132] on span "5" at bounding box center [257, 136] width 17 height 17
click at [292, 134] on span "7" at bounding box center [295, 136] width 17 height 17
type input "[DATE] - [DATE]"
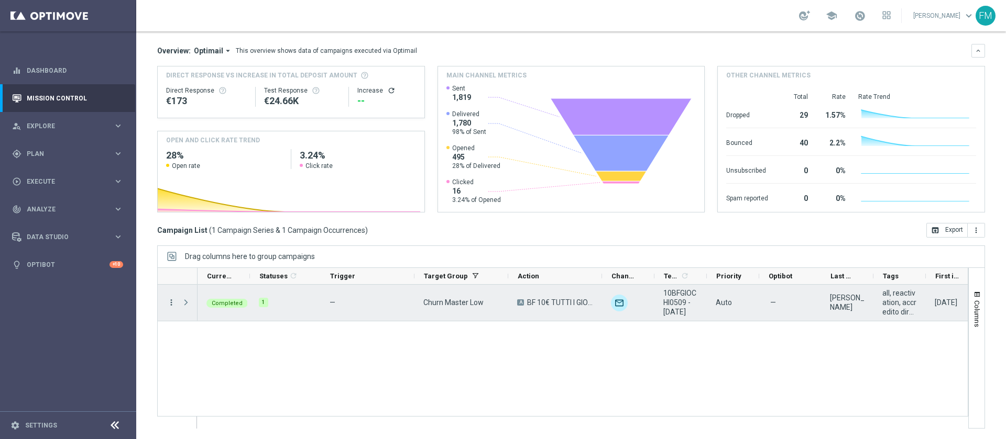
click at [172, 303] on icon "more_vert" at bounding box center [171, 302] width 9 height 9
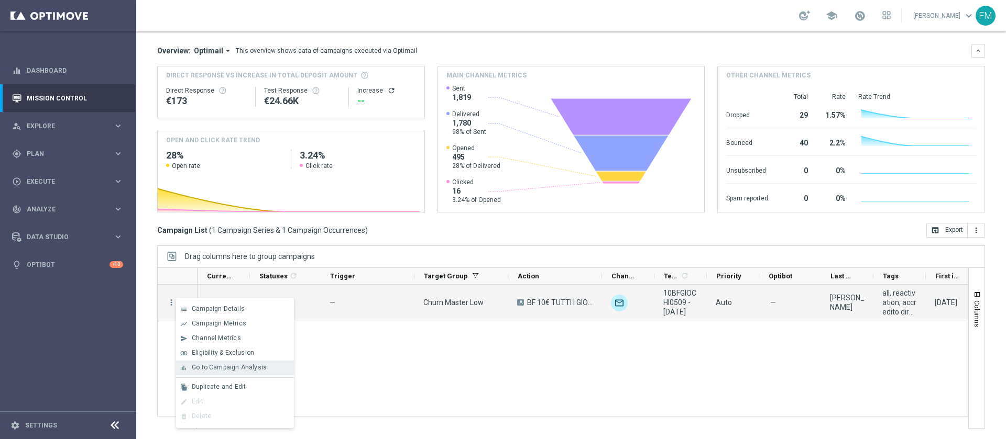
click at [215, 365] on span "Go to Campaign Analysis" at bounding box center [229, 367] width 75 height 7
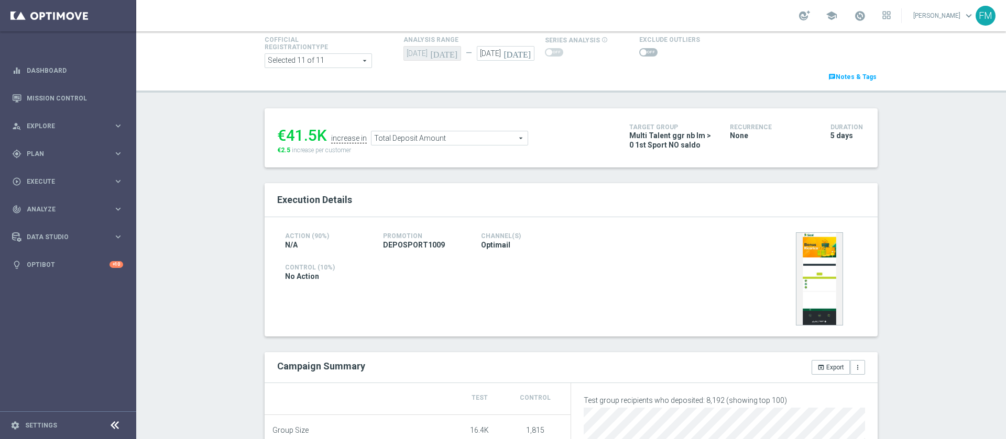
scroll to position [63, 0]
click at [492, 140] on span "Total Deposit Amount" at bounding box center [449, 140] width 156 height 14
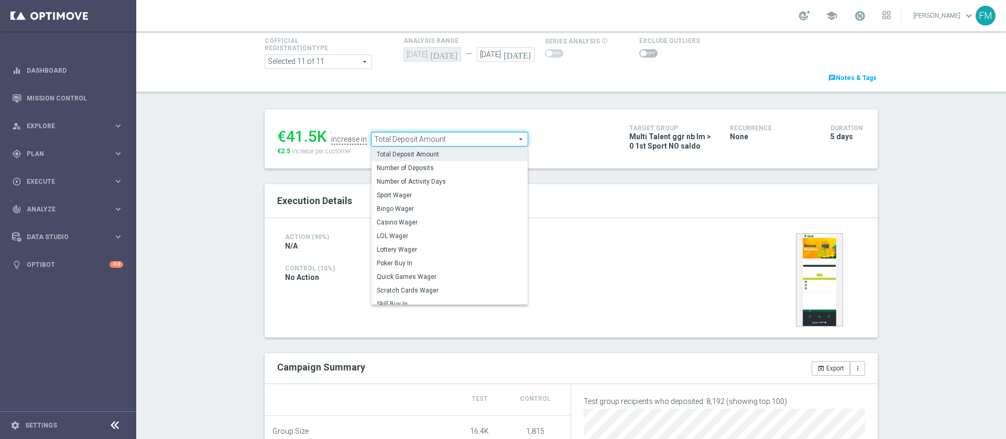
scroll to position [150, 0]
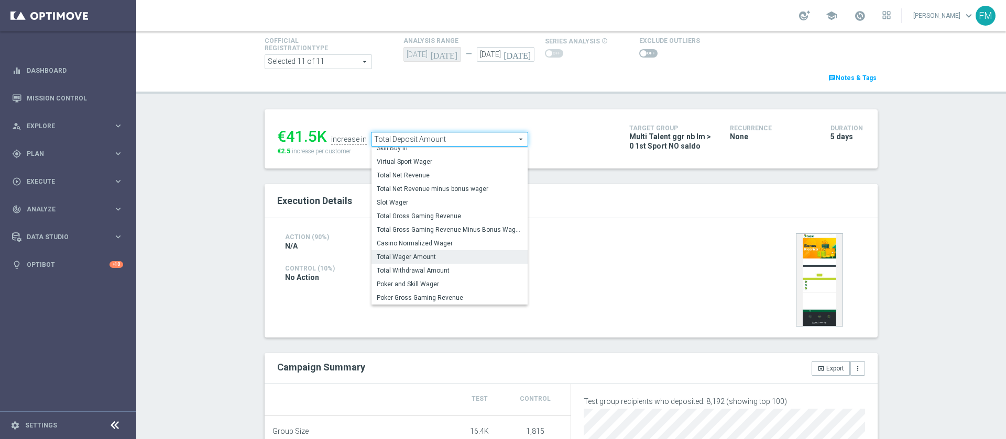
click at [434, 259] on span "Total Wager Amount" at bounding box center [450, 257] width 146 height 8
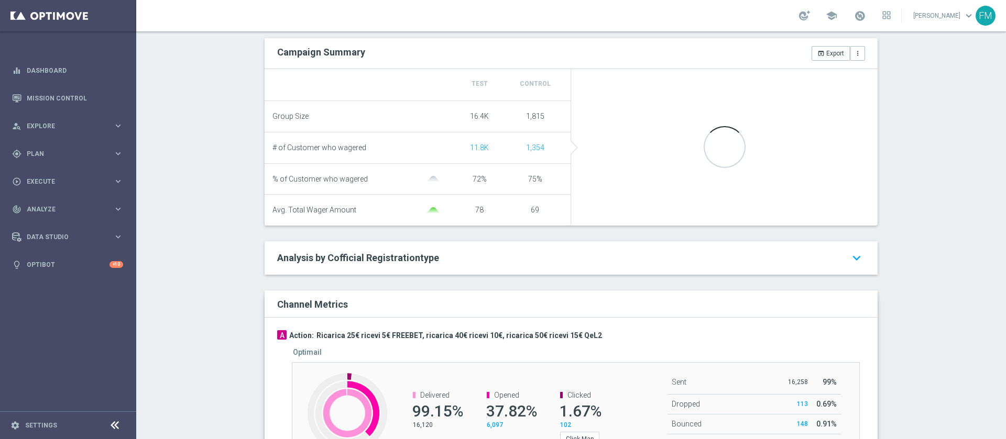
scroll to position [339, 0]
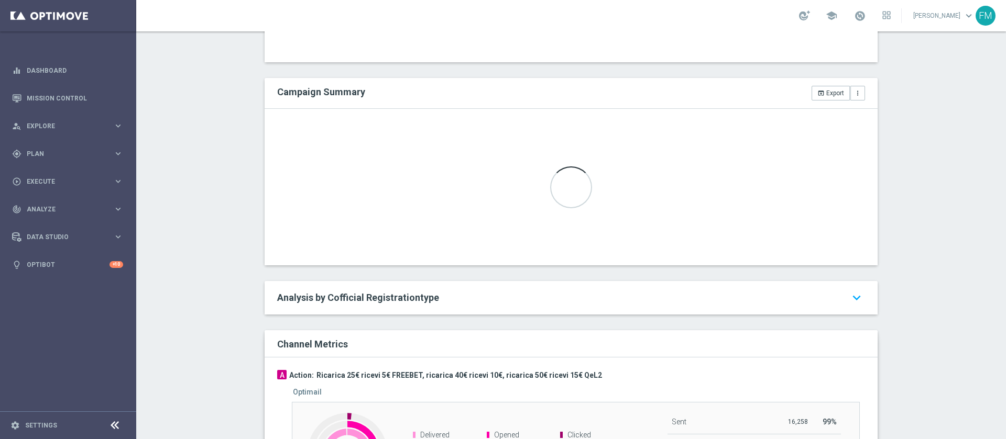
scroll to position [308, 0]
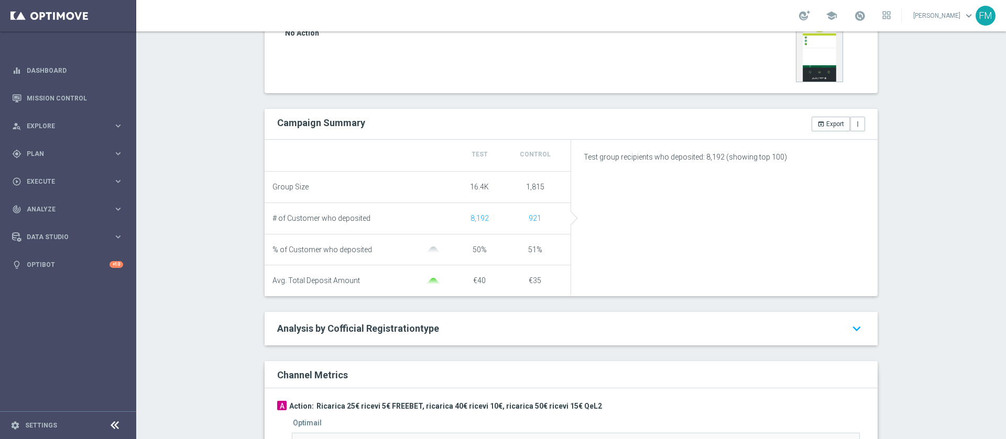
type input "Sport Wager"
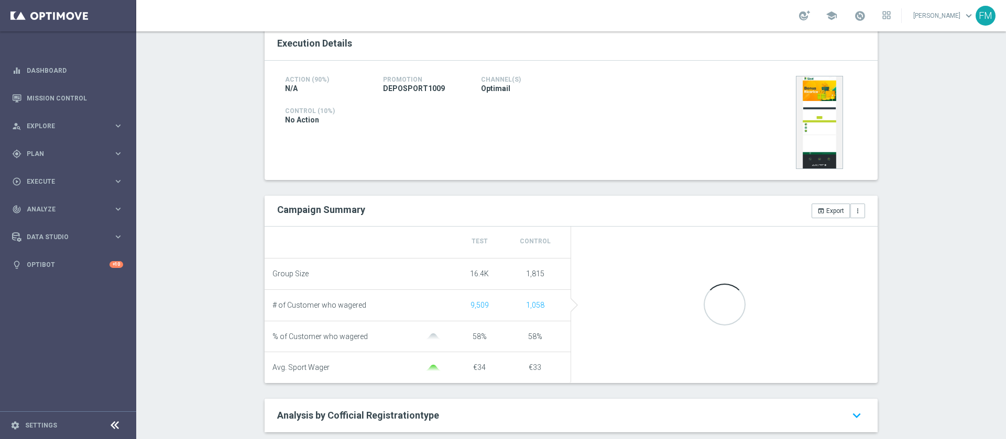
scroll to position [226, 0]
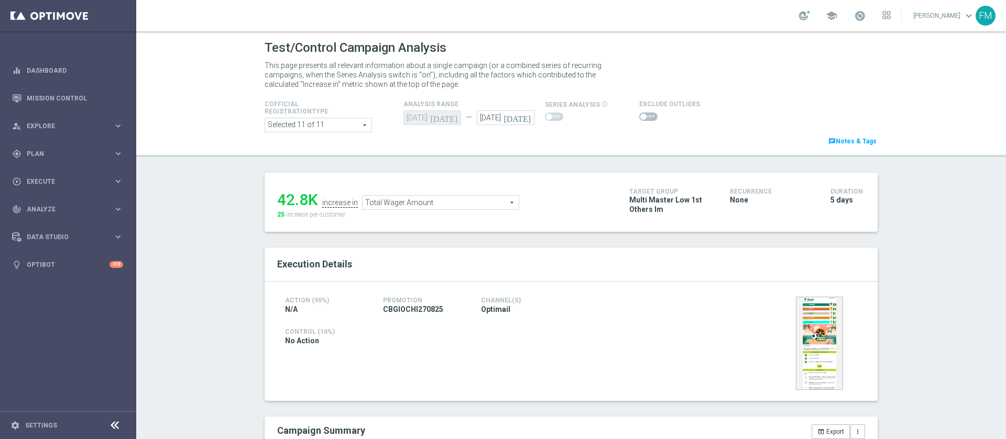
drag, startPoint x: 1005, startPoint y: 27, endPoint x: 1001, endPoint y: 97, distance: 70.8
click at [1001, 97] on section "school Francesca Mascarucci keyboard_arrow_down FM Test/Control Campaign Analys…" at bounding box center [570, 219] width 869 height 439
click at [518, 120] on icon "[DATE]" at bounding box center [518, 117] width 31 height 12
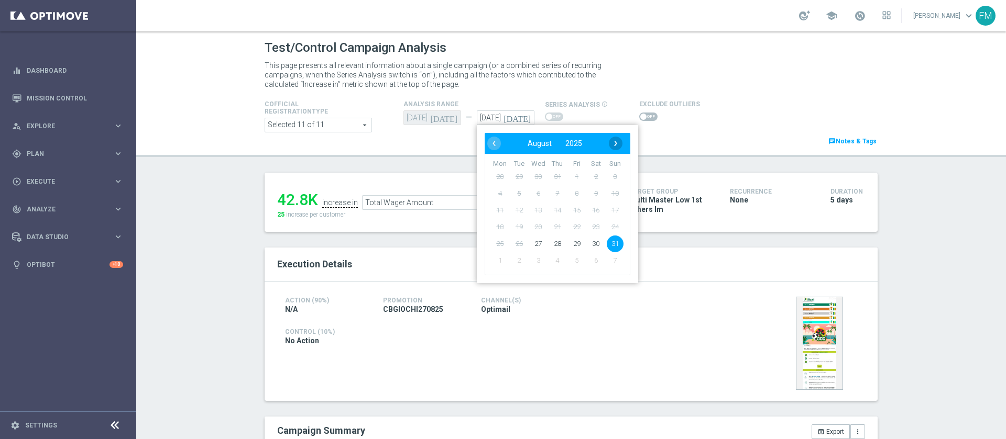
click at [611, 140] on span "›" at bounding box center [616, 144] width 14 height 14
click at [494, 171] on span "1" at bounding box center [499, 177] width 17 height 17
type input "01 Sep 2025"
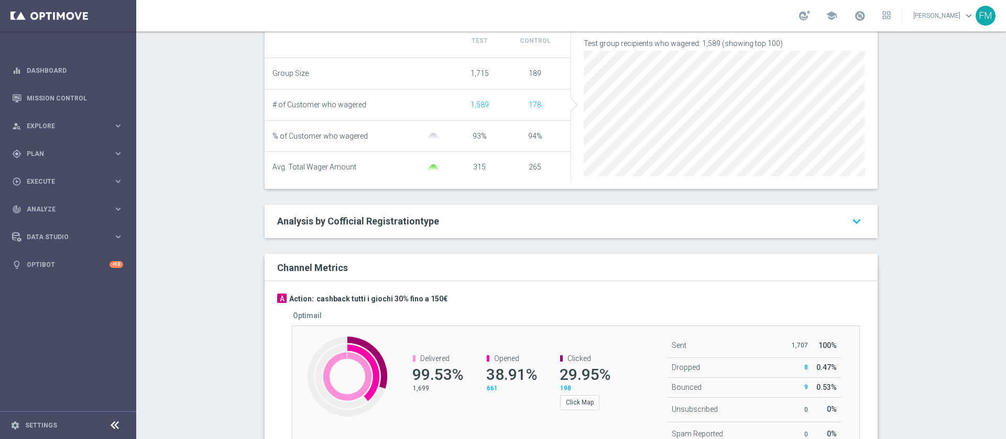
scroll to position [65, 0]
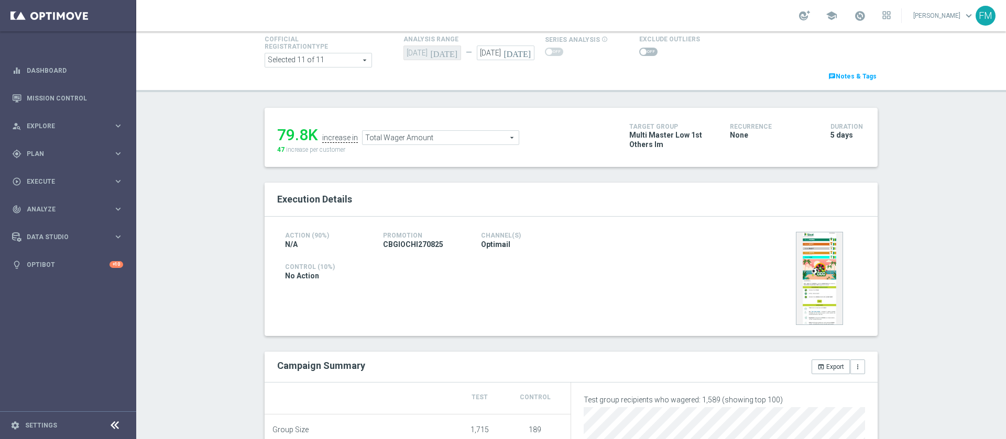
click at [467, 136] on span "Total Wager Amount" at bounding box center [440, 138] width 156 height 14
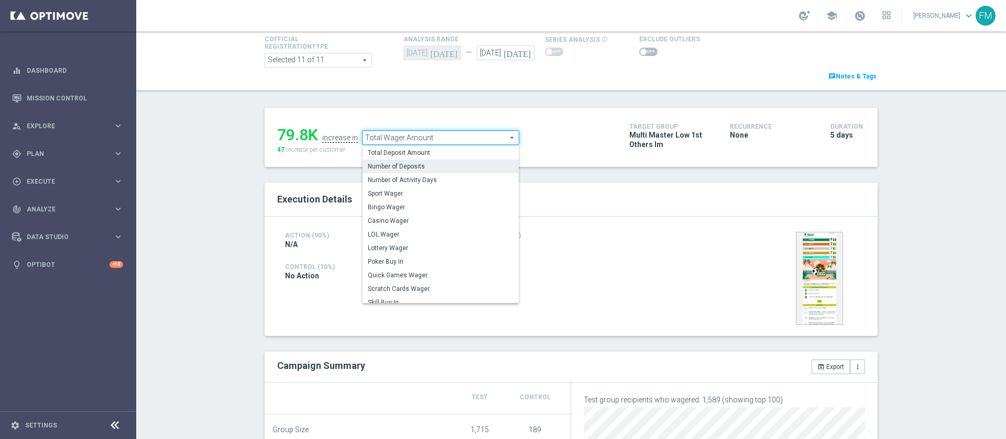
click at [449, 167] on span "Number of Deposits" at bounding box center [441, 166] width 146 height 8
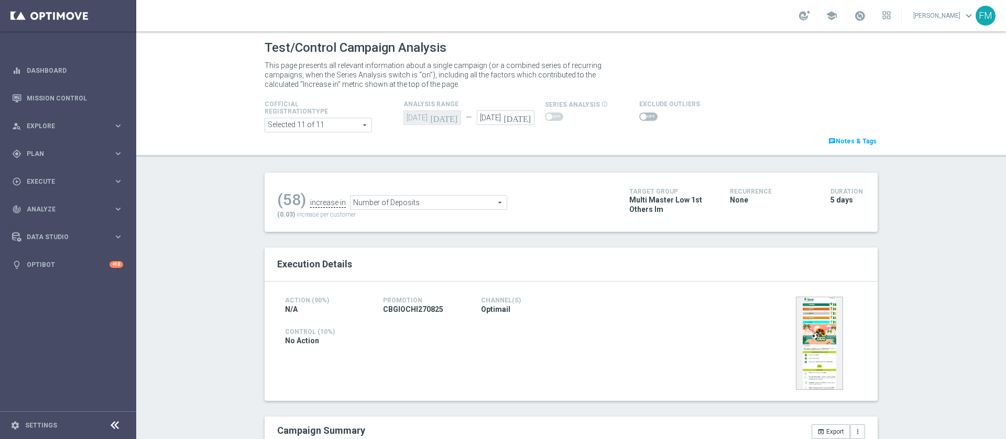
click at [454, 212] on div "(58) increase in Number of Deposits Number of Deposits arrow_drop_down search (…" at bounding box center [445, 202] width 336 height 34
click at [450, 206] on span "Number of Deposits" at bounding box center [428, 203] width 156 height 14
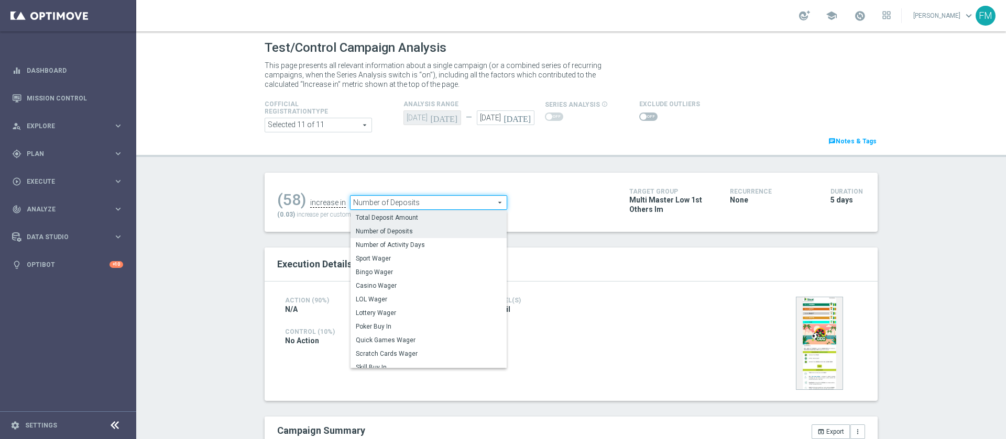
click at [438, 222] on span "Total Deposit Amount" at bounding box center [429, 218] width 146 height 8
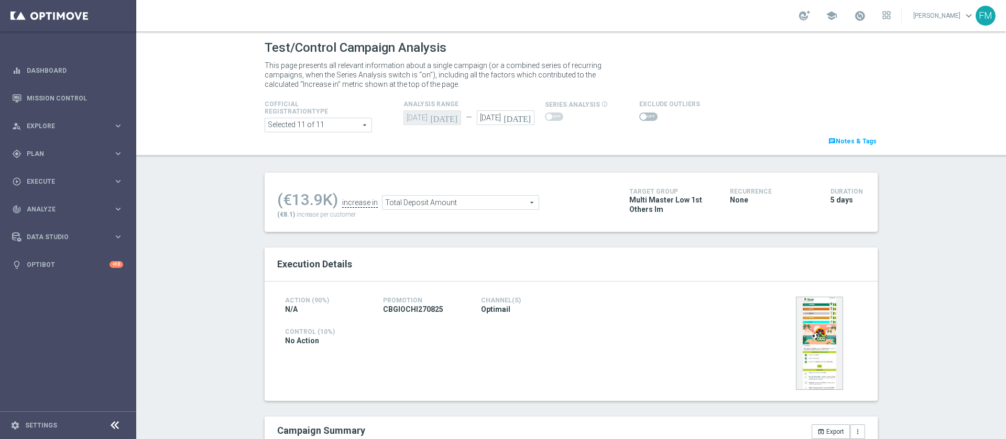
click at [415, 210] on div "Total Deposit Amount Total Deposit Amount arrow_drop_down search" at bounding box center [460, 202] width 157 height 15
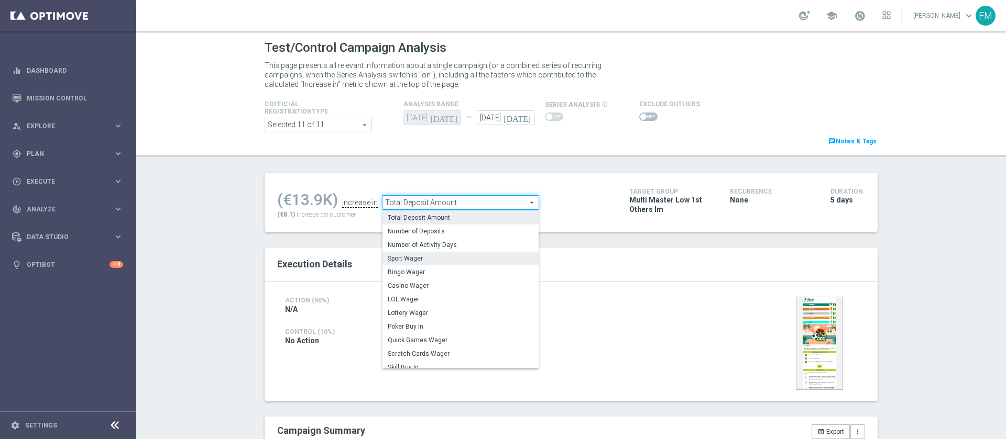
click at [416, 262] on span "Sport Wager" at bounding box center [461, 259] width 146 height 8
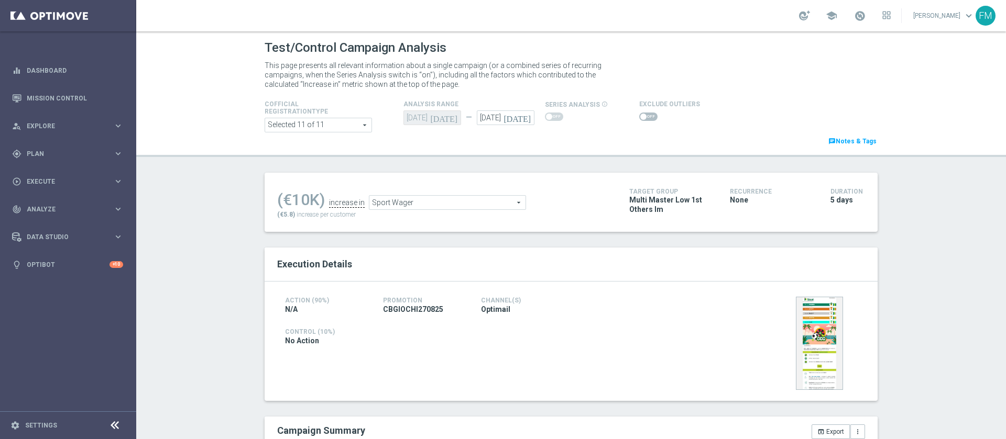
click at [465, 202] on span "Sport Wager" at bounding box center [447, 203] width 156 height 14
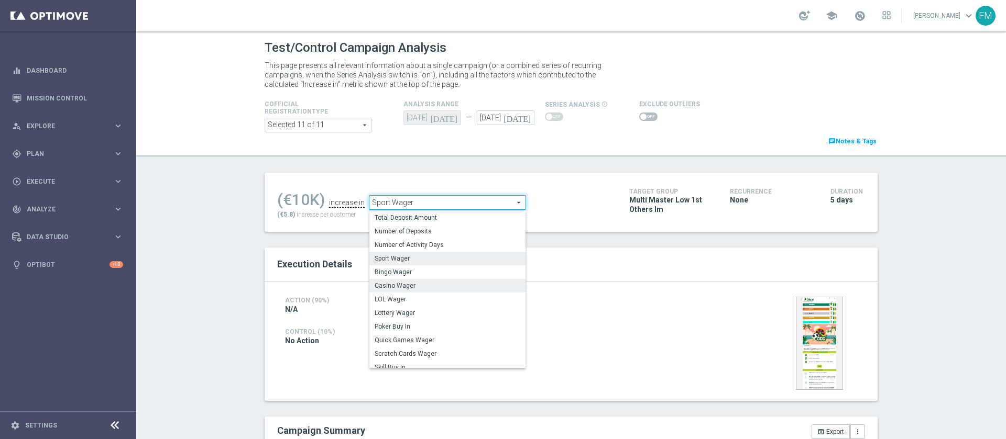
click at [434, 287] on span "Casino Wager" at bounding box center [447, 286] width 146 height 8
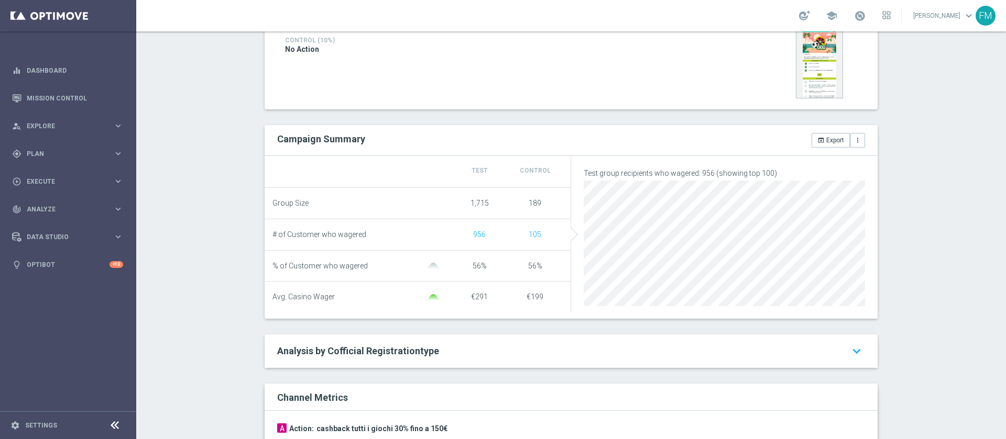
scroll to position [49, 0]
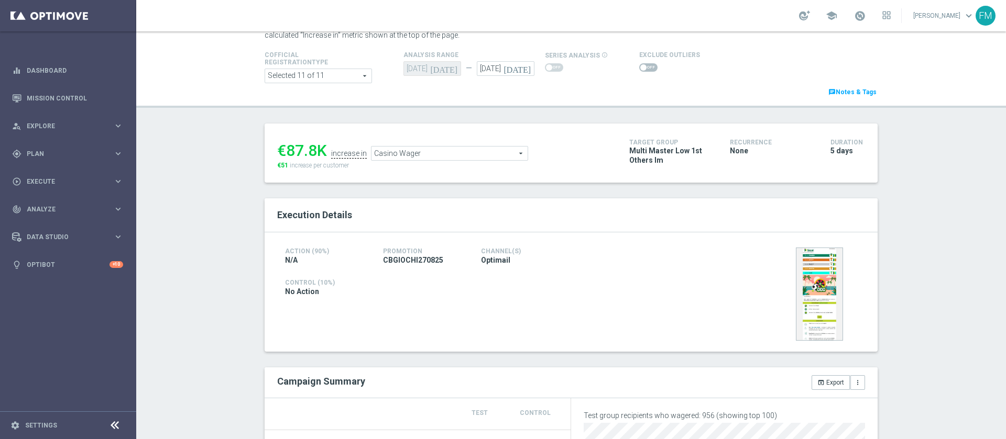
click at [489, 155] on span "Casino Wager" at bounding box center [449, 154] width 156 height 14
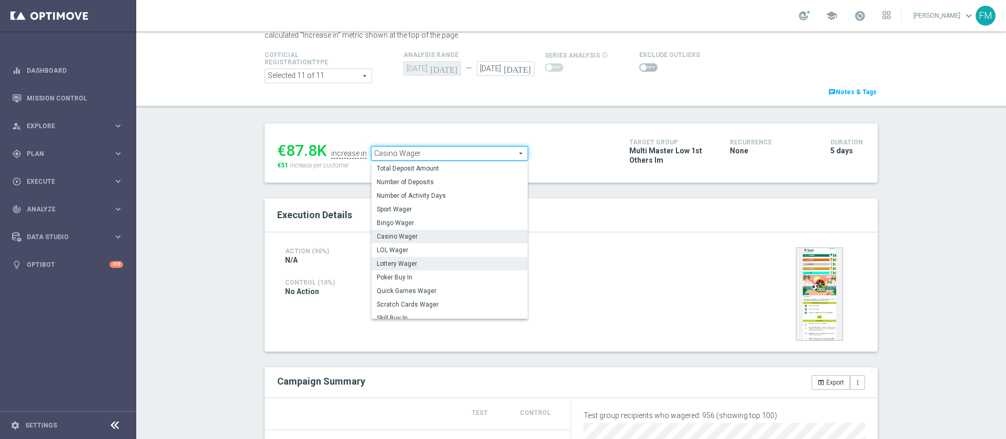
click at [424, 269] on label "Lottery Wager" at bounding box center [449, 264] width 156 height 14
type input "Lottery Wager"
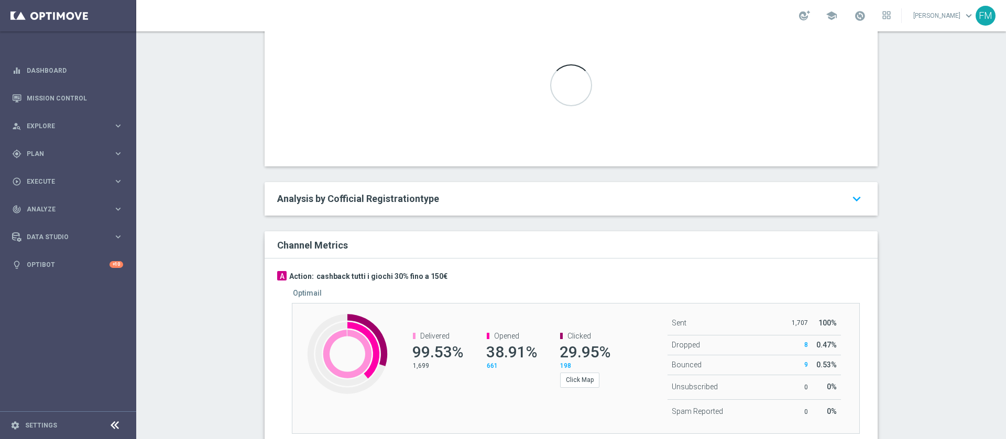
scroll to position [336, 0]
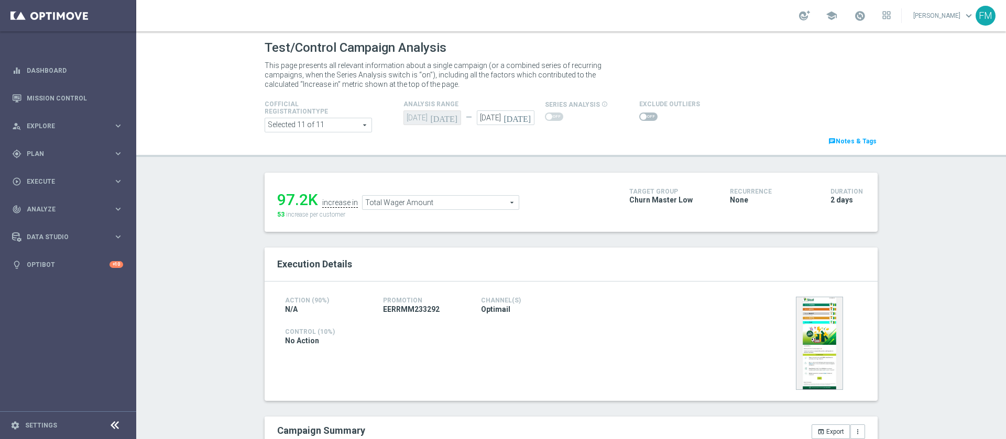
scroll to position [56, 0]
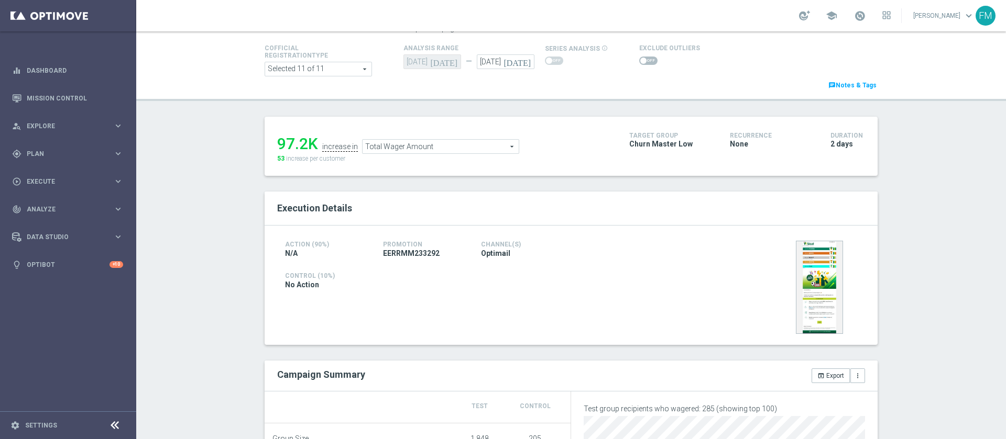
click at [522, 60] on icon "[DATE]" at bounding box center [518, 60] width 31 height 12
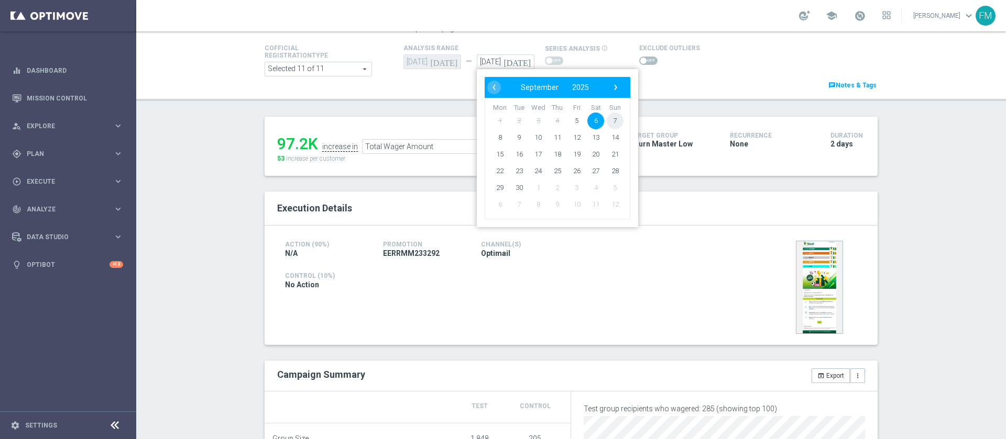
click at [609, 122] on span "7" at bounding box center [615, 121] width 17 height 17
type input "07 Sep 2025"
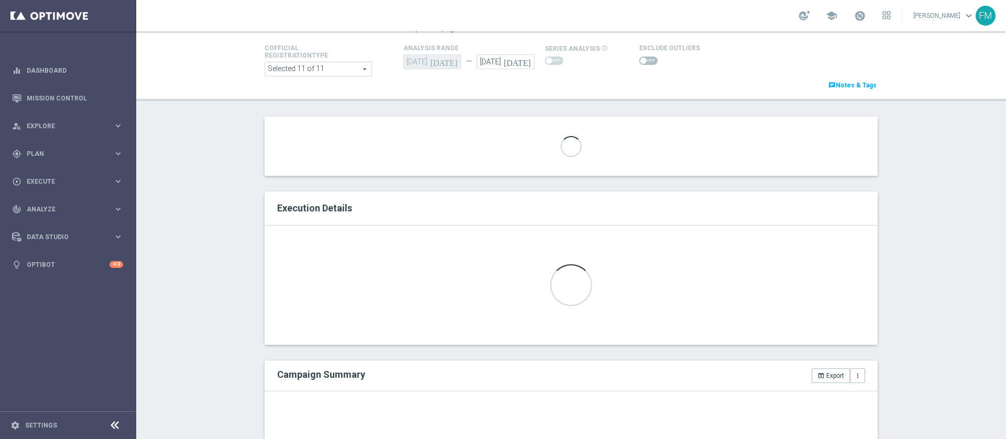
drag, startPoint x: 983, startPoint y: 130, endPoint x: 1005, endPoint y: 147, distance: 27.3
click at [1005, 147] on div "Test/Control Campaign Analysis This page presents all relevant information abou…" at bounding box center [570, 235] width 869 height 408
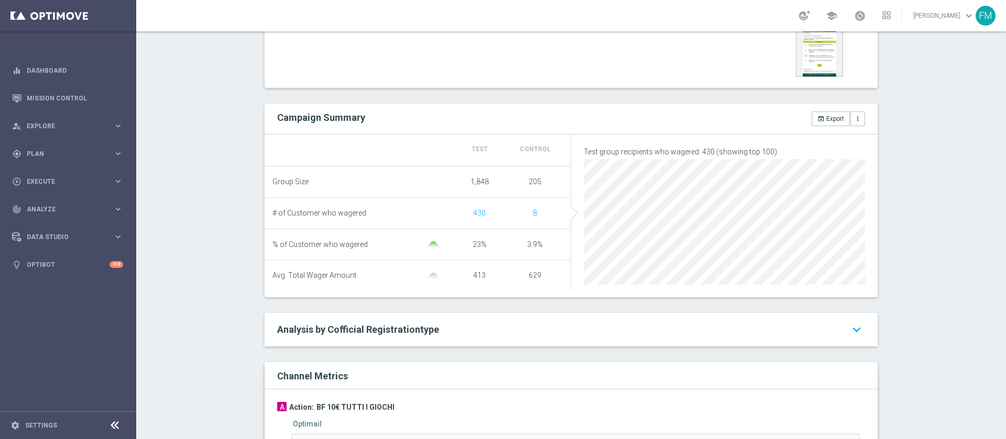
scroll to position [39, 0]
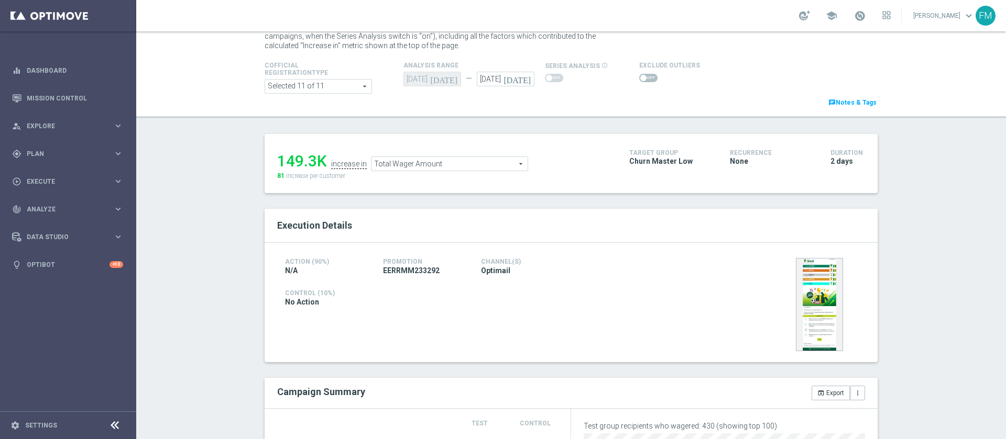
click at [491, 164] on span "Total Wager Amount" at bounding box center [449, 164] width 156 height 14
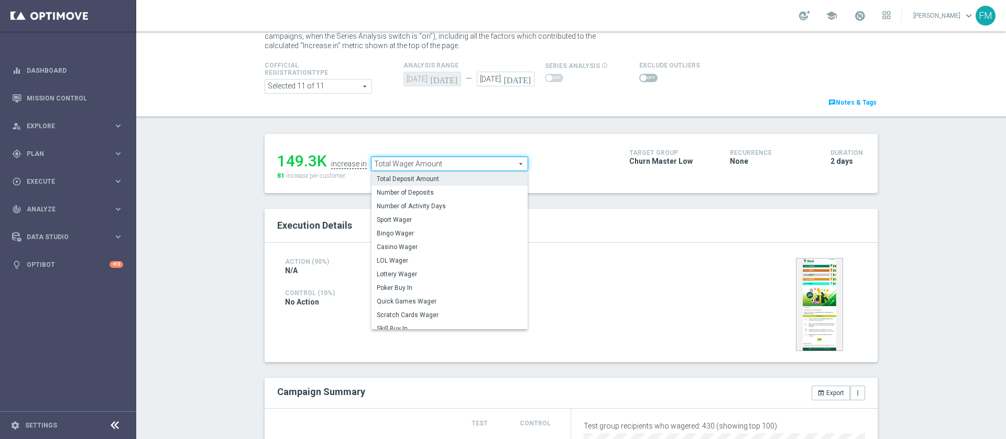
click at [478, 181] on span "Total Deposit Amount" at bounding box center [450, 179] width 146 height 8
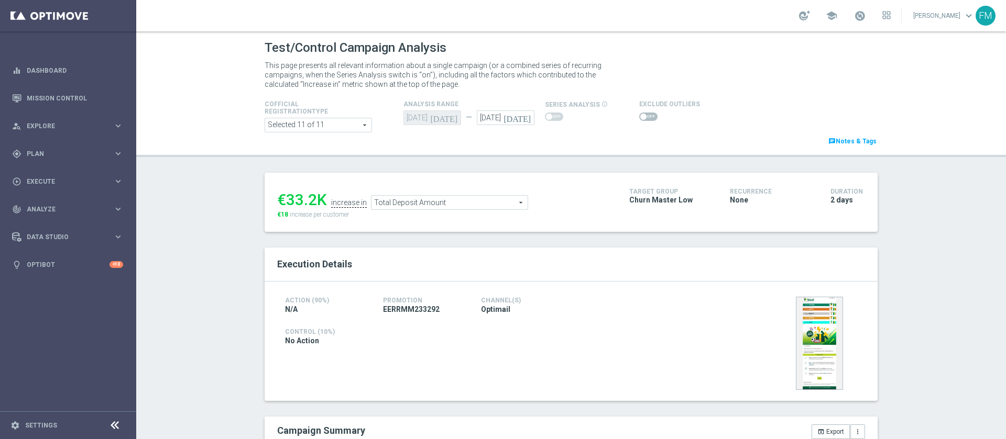
click at [446, 204] on span "Total Deposit Amount" at bounding box center [449, 203] width 156 height 14
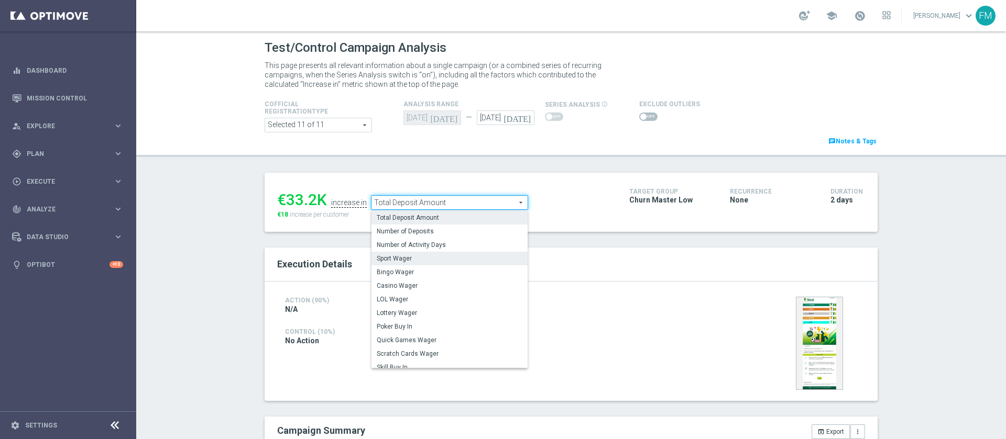
click at [439, 261] on span "Sport Wager" at bounding box center [450, 259] width 146 height 8
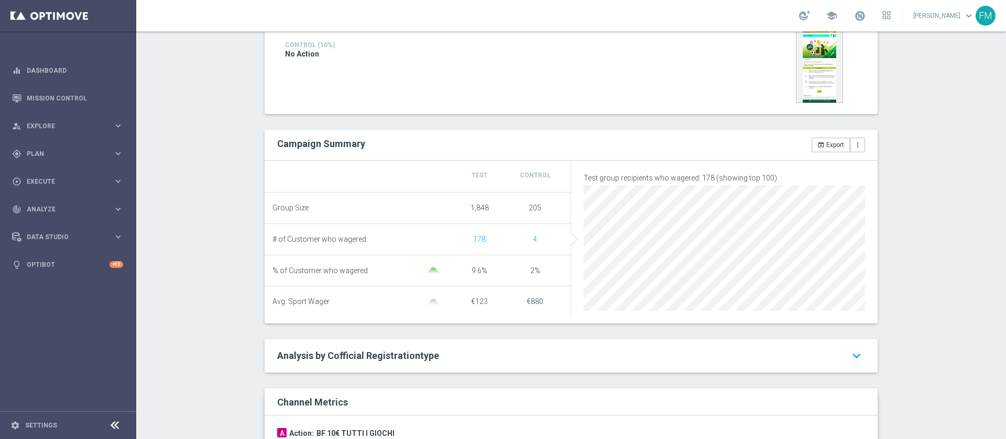
scroll to position [46, 0]
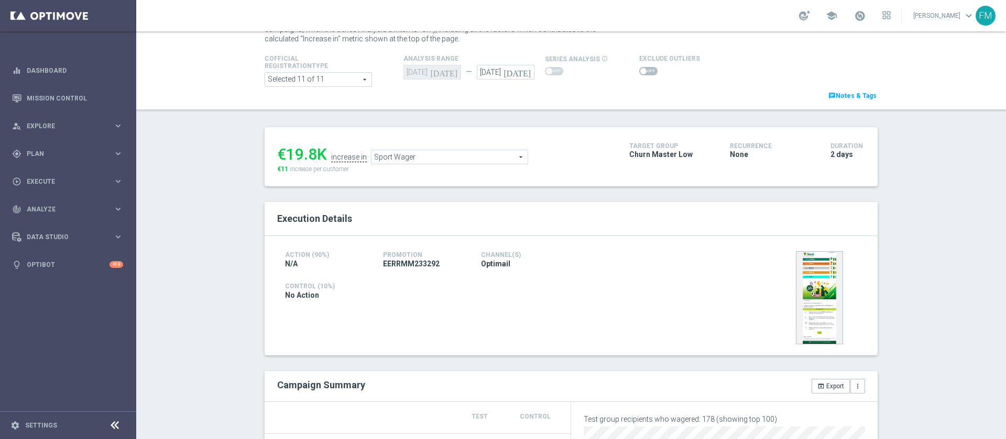
click at [492, 150] on span "Sport Wager" at bounding box center [449, 157] width 156 height 14
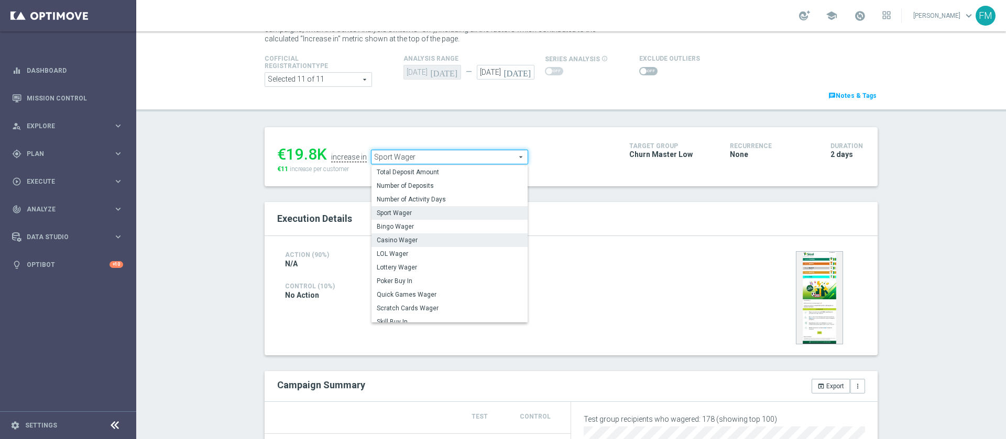
click at [456, 237] on span "Casino Wager" at bounding box center [450, 240] width 146 height 8
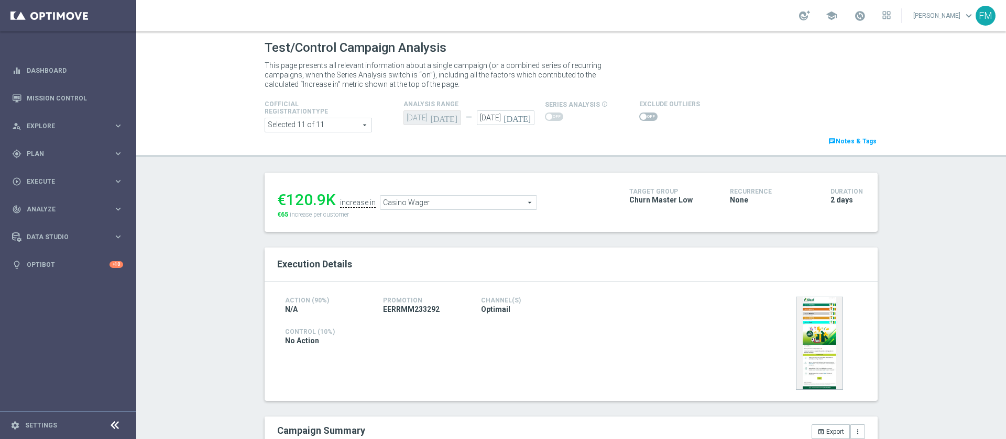
click at [510, 195] on ul "€120.9K increase in Casino Wager Casino Wager arrow_drop_down search" at bounding box center [444, 197] width 341 height 25
click at [475, 205] on span "Casino Wager" at bounding box center [458, 203] width 156 height 14
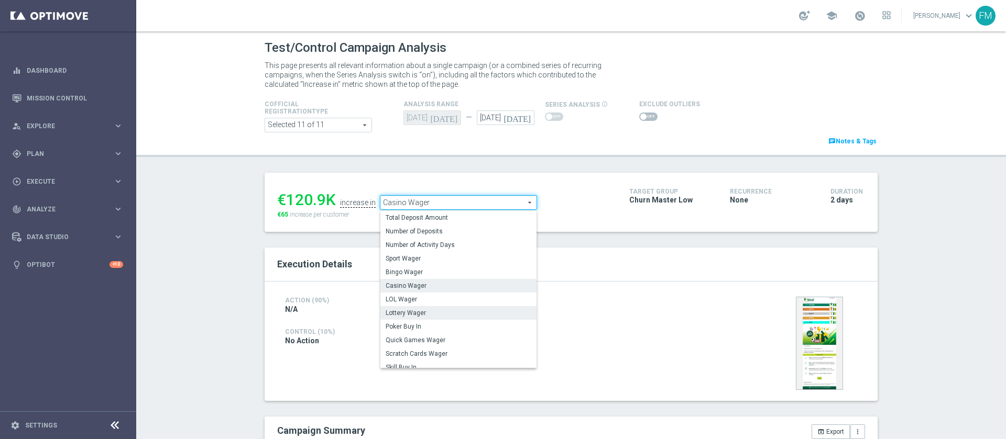
click at [426, 312] on span "Lottery Wager" at bounding box center [458, 313] width 146 height 8
type input "Lottery Wager"
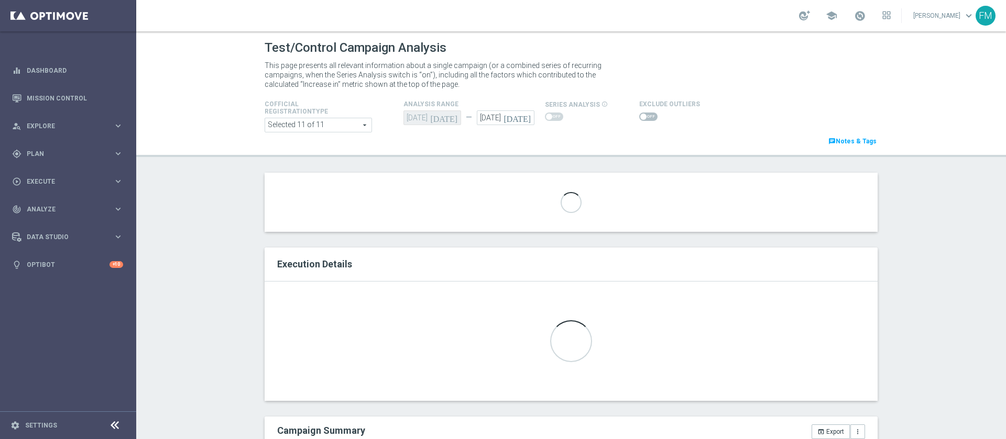
drag, startPoint x: 1005, startPoint y: 21, endPoint x: 1005, endPoint y: 139, distance: 117.8
click at [1005, 139] on section "school Francesca Mascarucci keyboard_arrow_down FM Test/Control Campaign Analys…" at bounding box center [570, 219] width 869 height 439
